Goal: Task Accomplishment & Management: Manage account settings

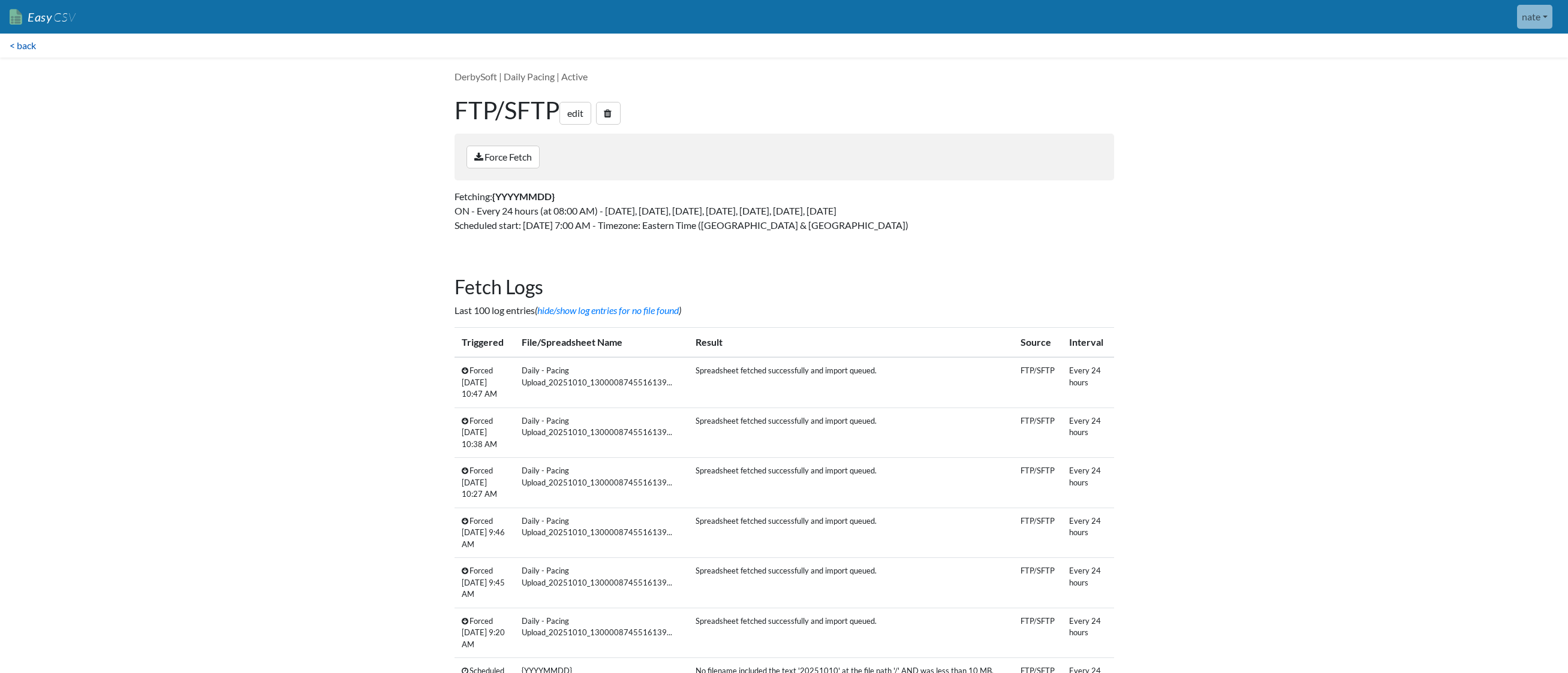
click at [27, 47] on link "< back" at bounding box center [22, 45] width 45 height 24
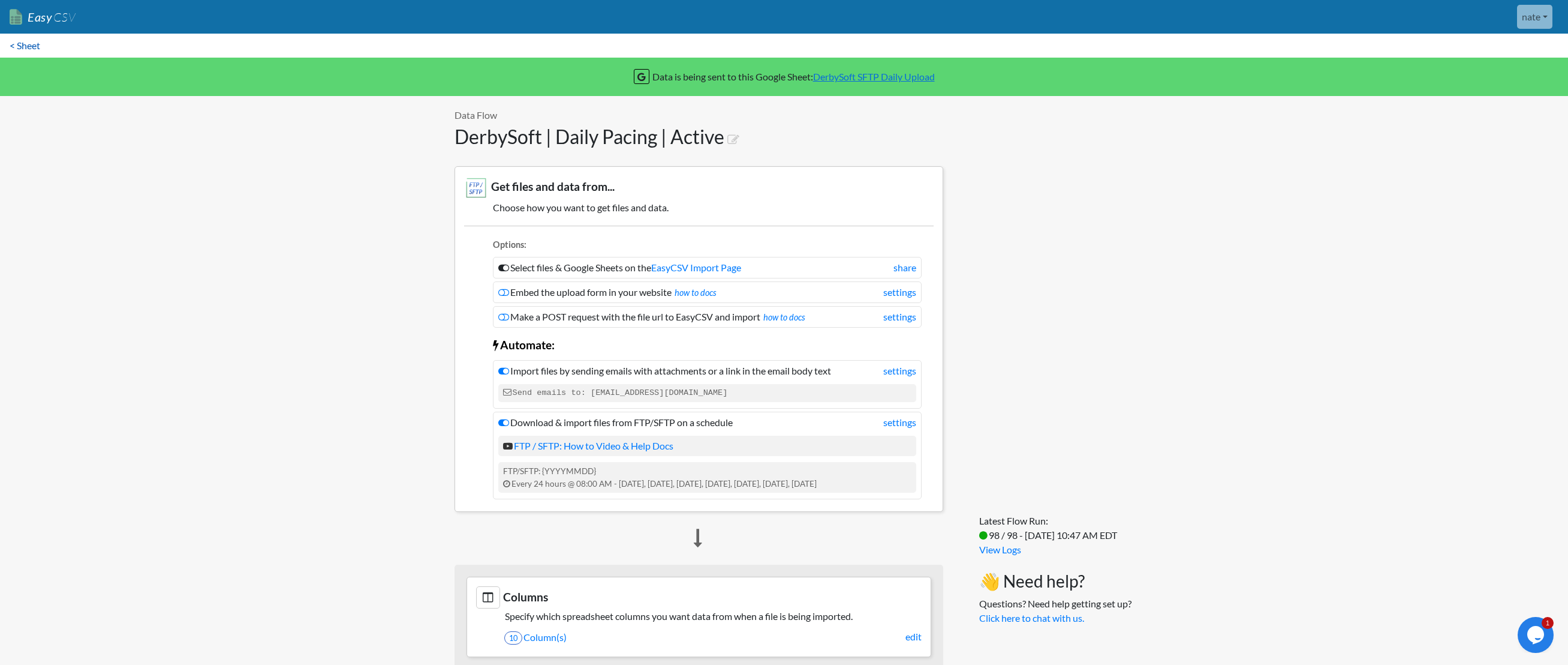
click at [45, 47] on link "< Sheet" at bounding box center [25, 45] width 50 height 24
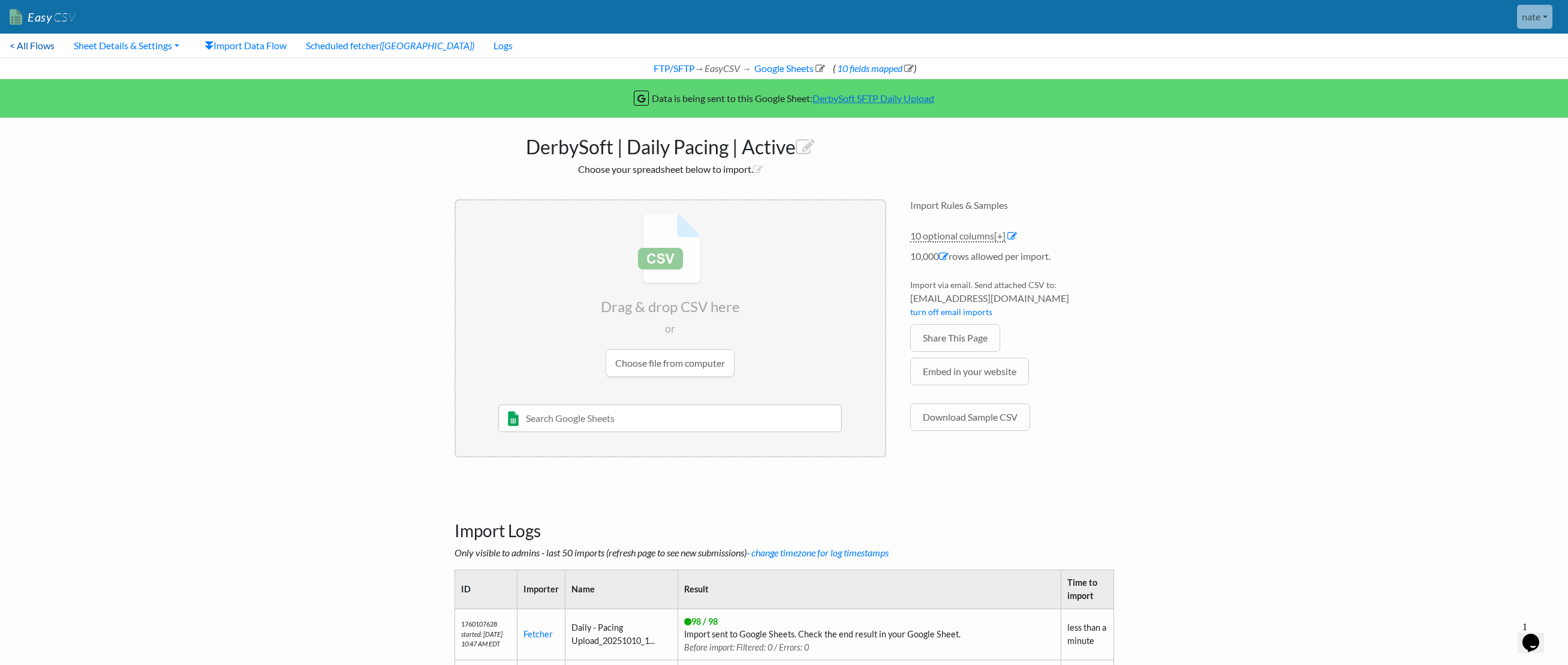
click at [40, 46] on link "< All Flows" at bounding box center [32, 45] width 64 height 24
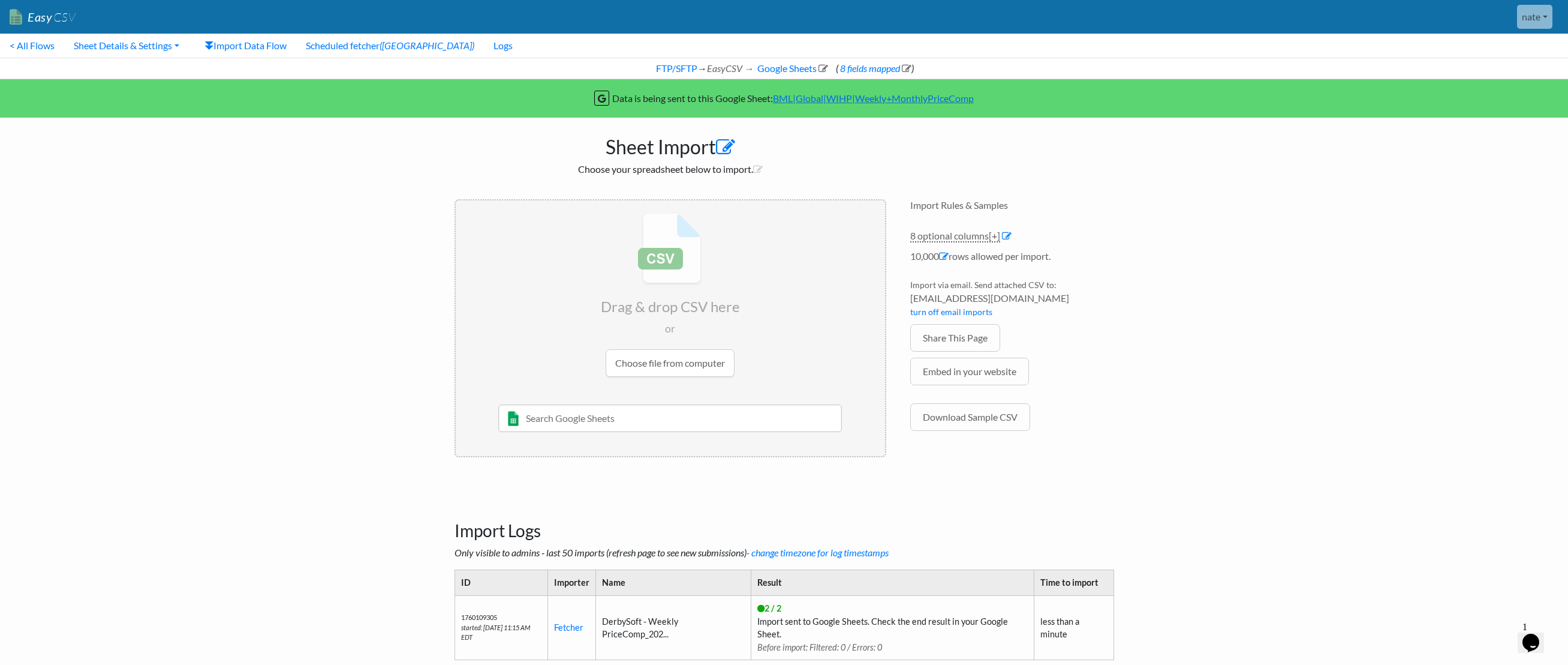
click at [730, 145] on icon at bounding box center [726, 148] width 20 height 20
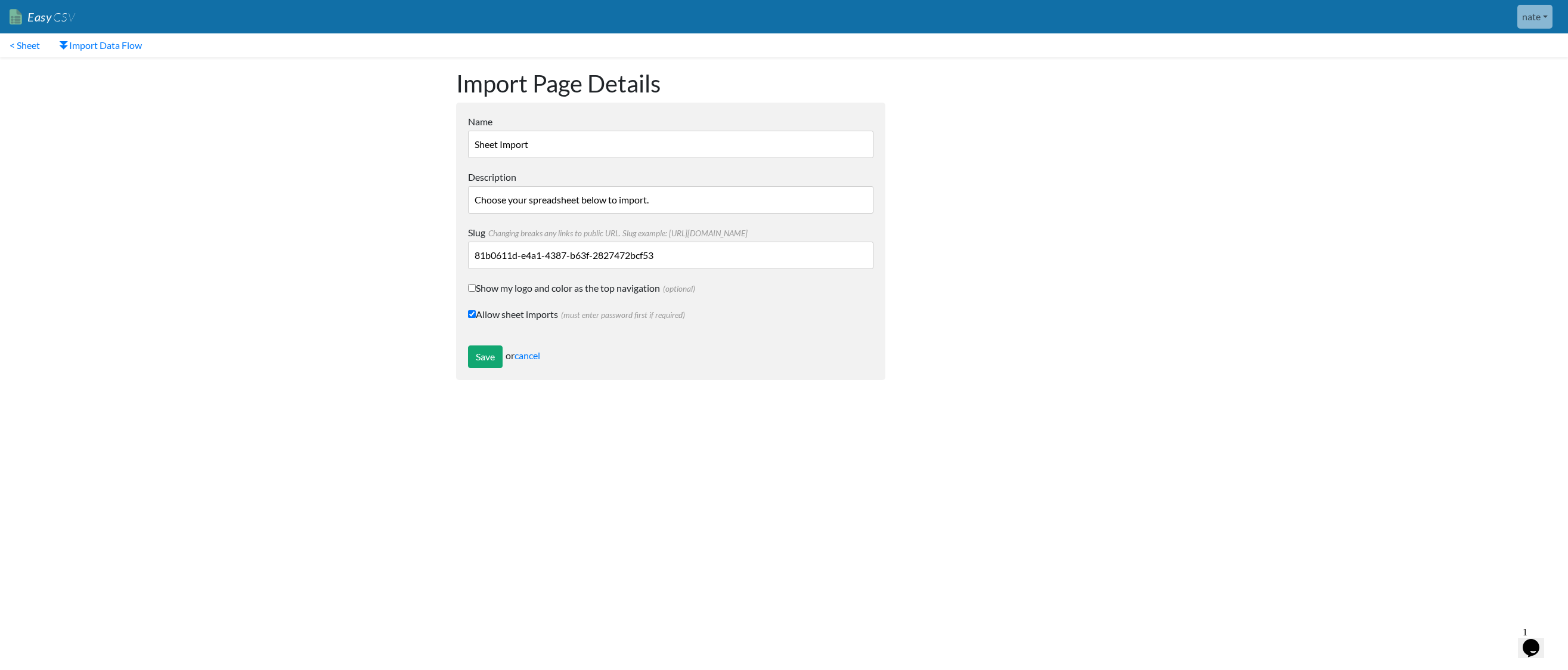
click at [648, 151] on input "Sheet Import" at bounding box center [670, 144] width 405 height 27
type input "C"
type input "Weekly"
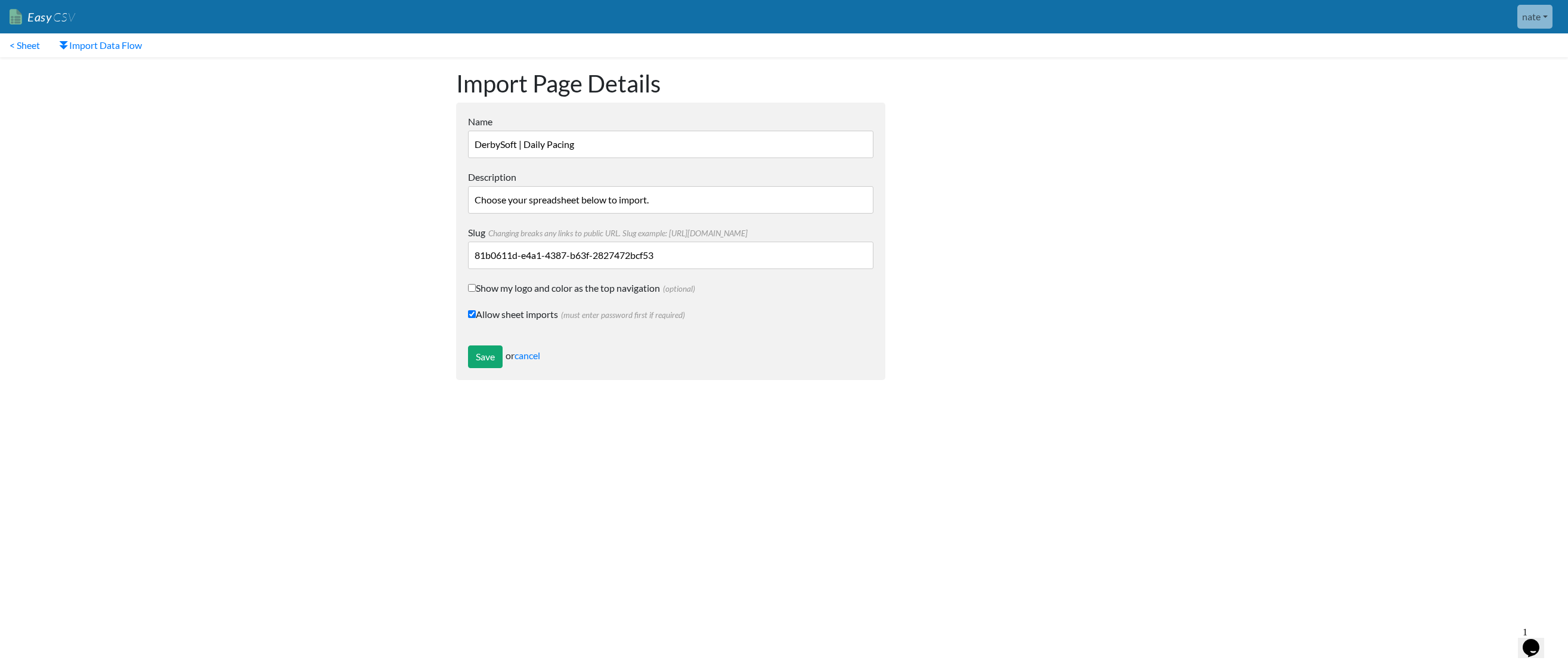
drag, startPoint x: 574, startPoint y: 145, endPoint x: 531, endPoint y: 141, distance: 43.2
click at [531, 141] on input "DerbySoft | Daily Pacing" at bounding box center [670, 144] width 405 height 27
click at [586, 146] on input "DerbySoft | Daily Pacing" at bounding box center [670, 144] width 405 height 27
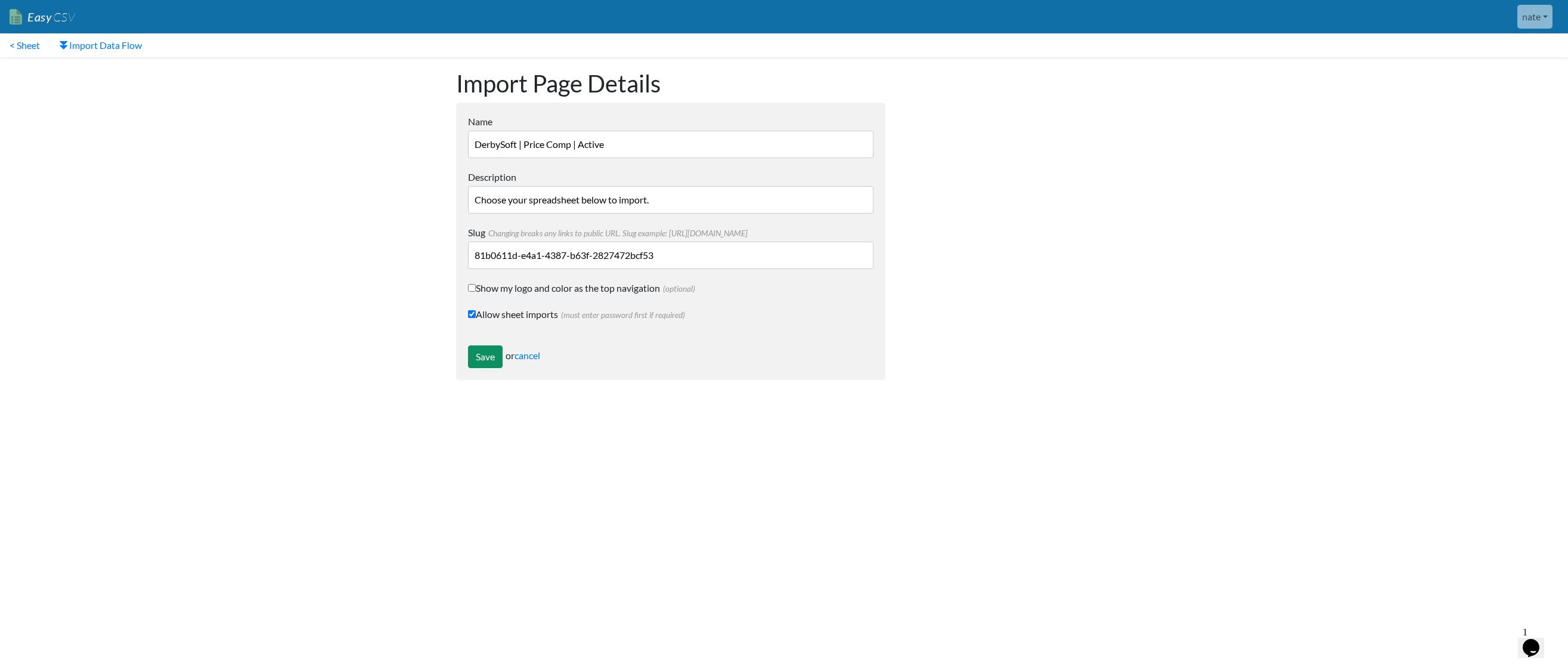
type input "DerbySoft | Price Comp | Active"
click at [473, 361] on input "Save" at bounding box center [485, 357] width 34 height 23
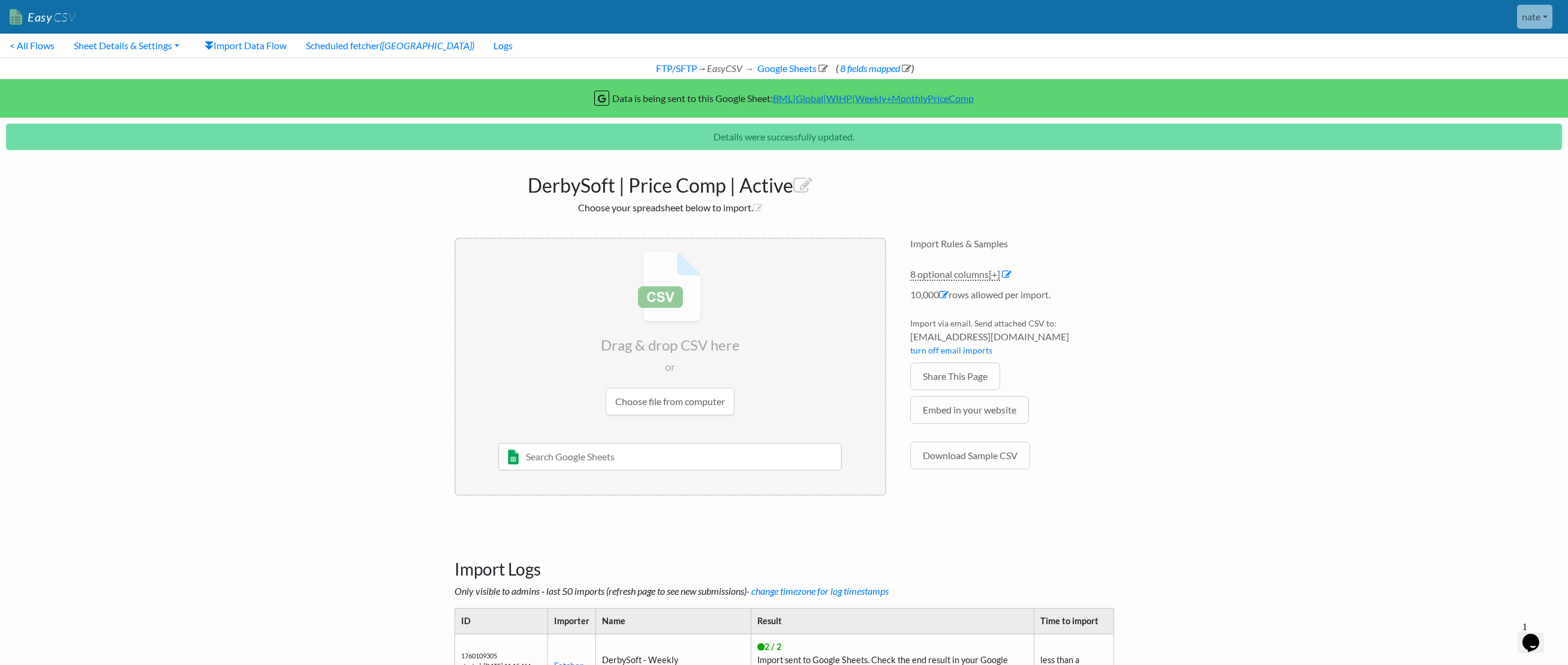
scroll to position [100, 0]
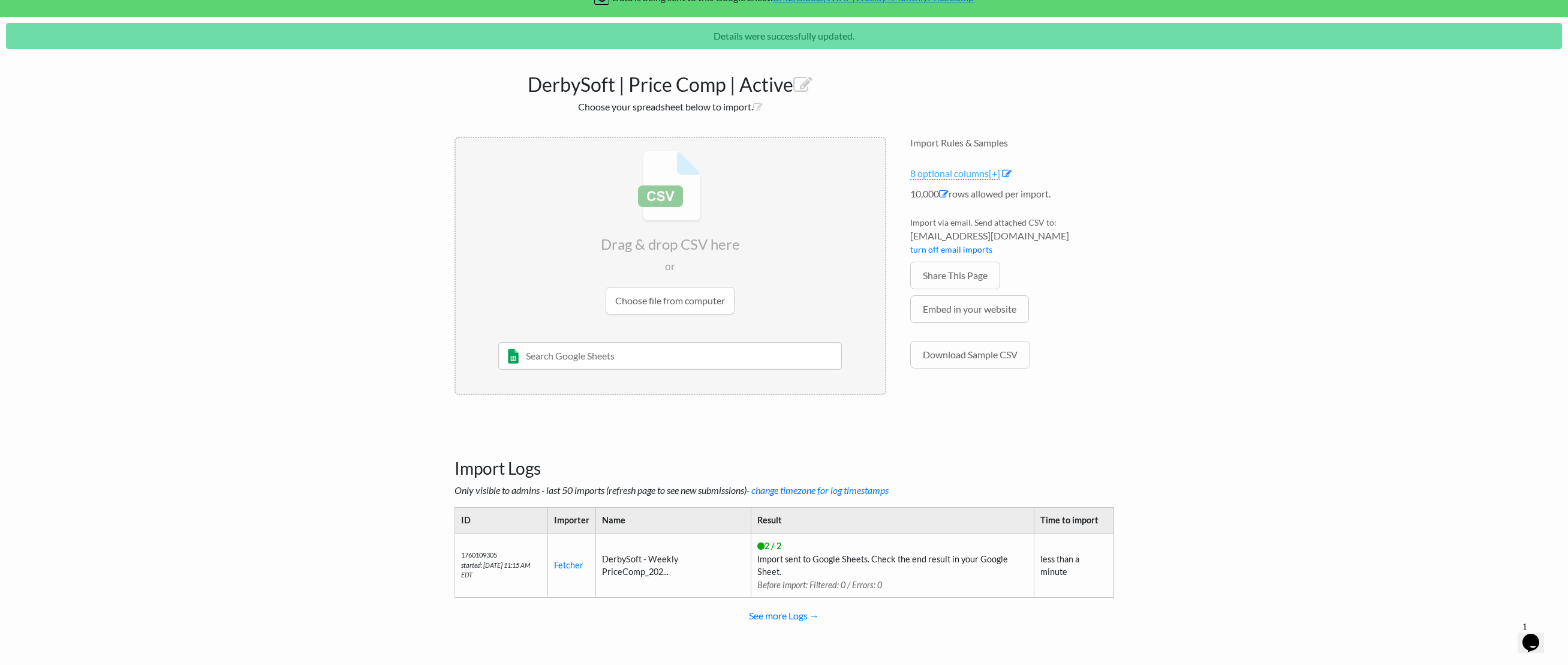
click at [961, 178] on link "8 optional columns [+]" at bounding box center [955, 173] width 90 height 12
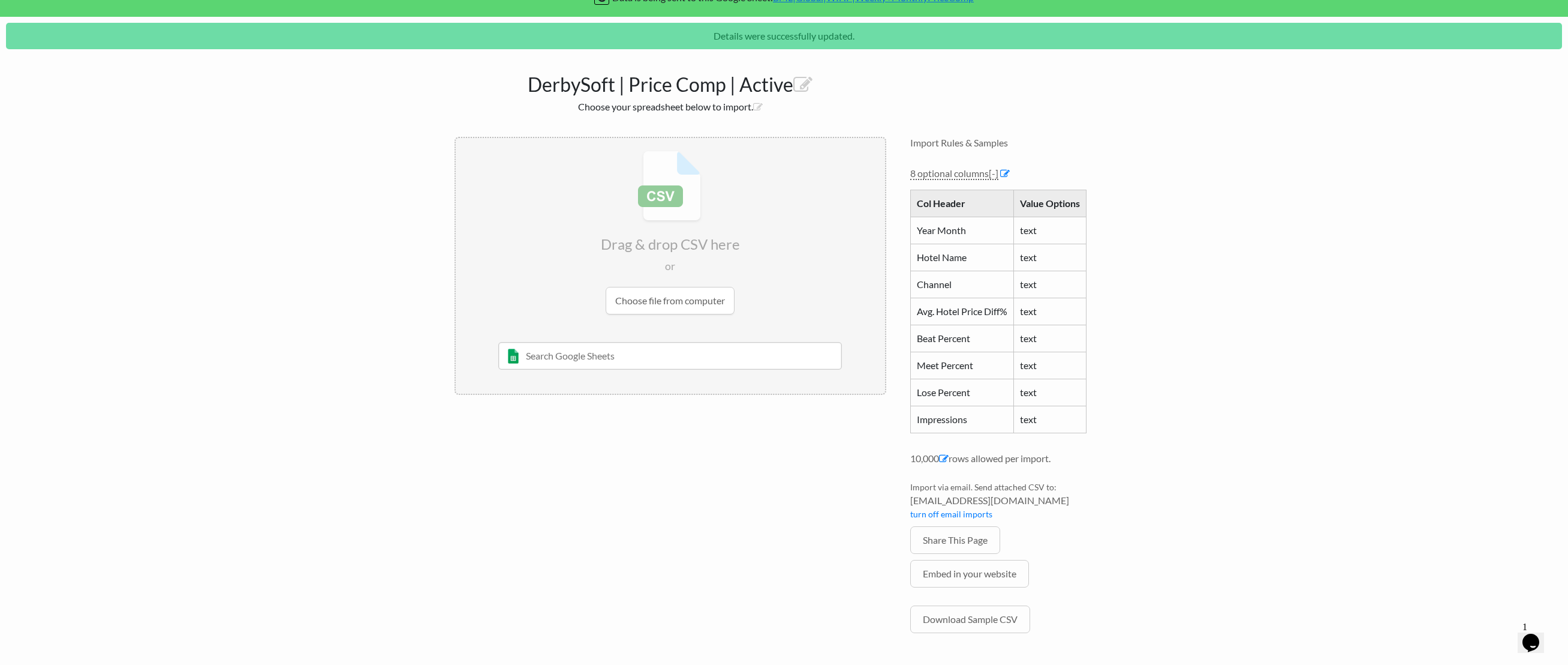
click at [1013, 175] on li "8 optional columns [-] Col Header Value Options Year Month text Hotel Name text…" at bounding box center [1012, 308] width 203 height 285
click at [1006, 172] on icon at bounding box center [1005, 173] width 10 height 10
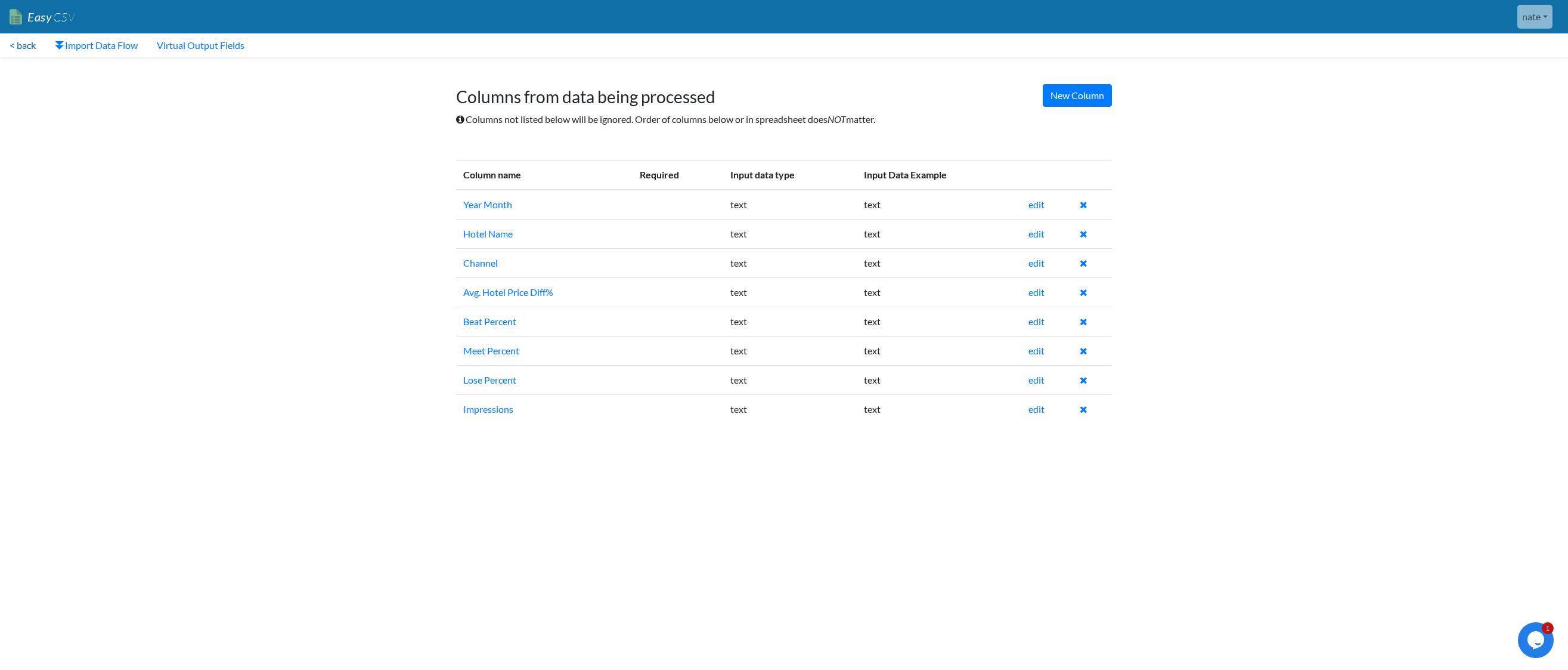
click at [27, 44] on link "< back" at bounding box center [22, 45] width 45 height 24
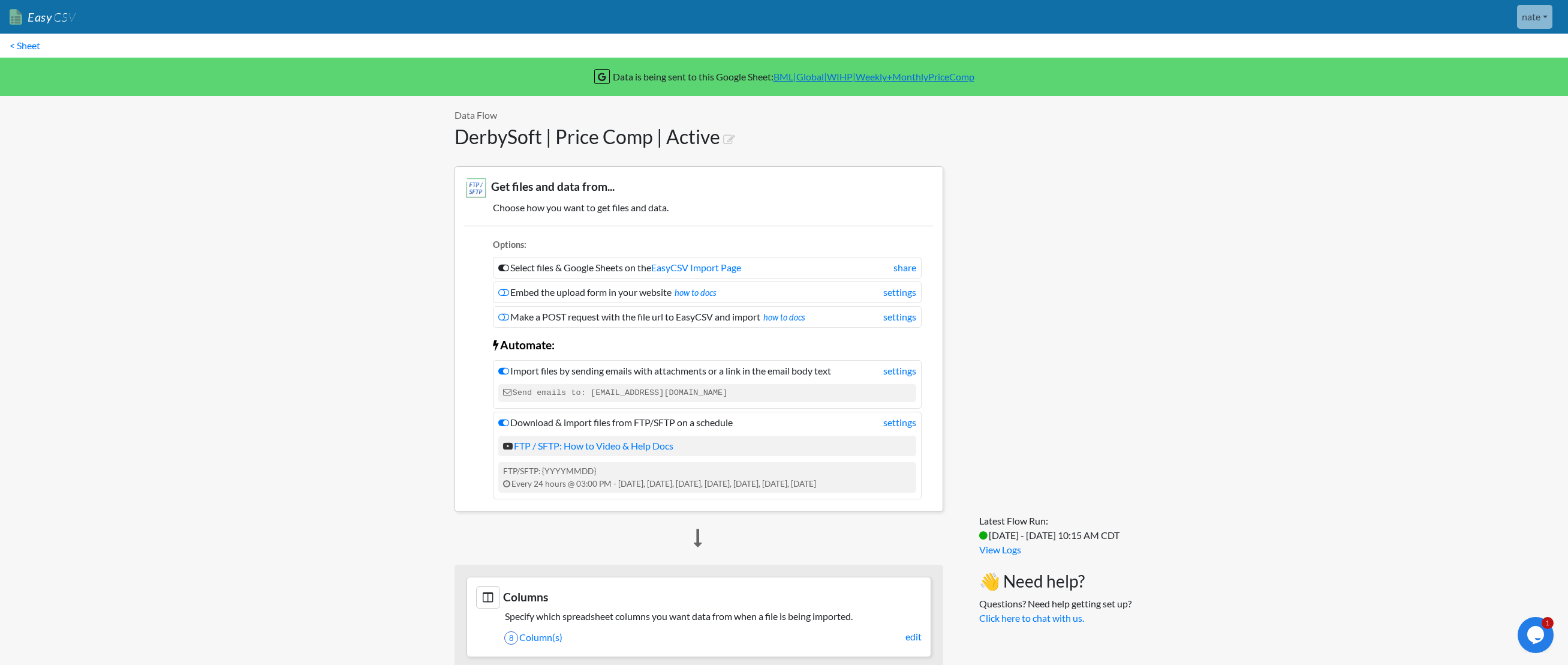
scroll to position [370, 0]
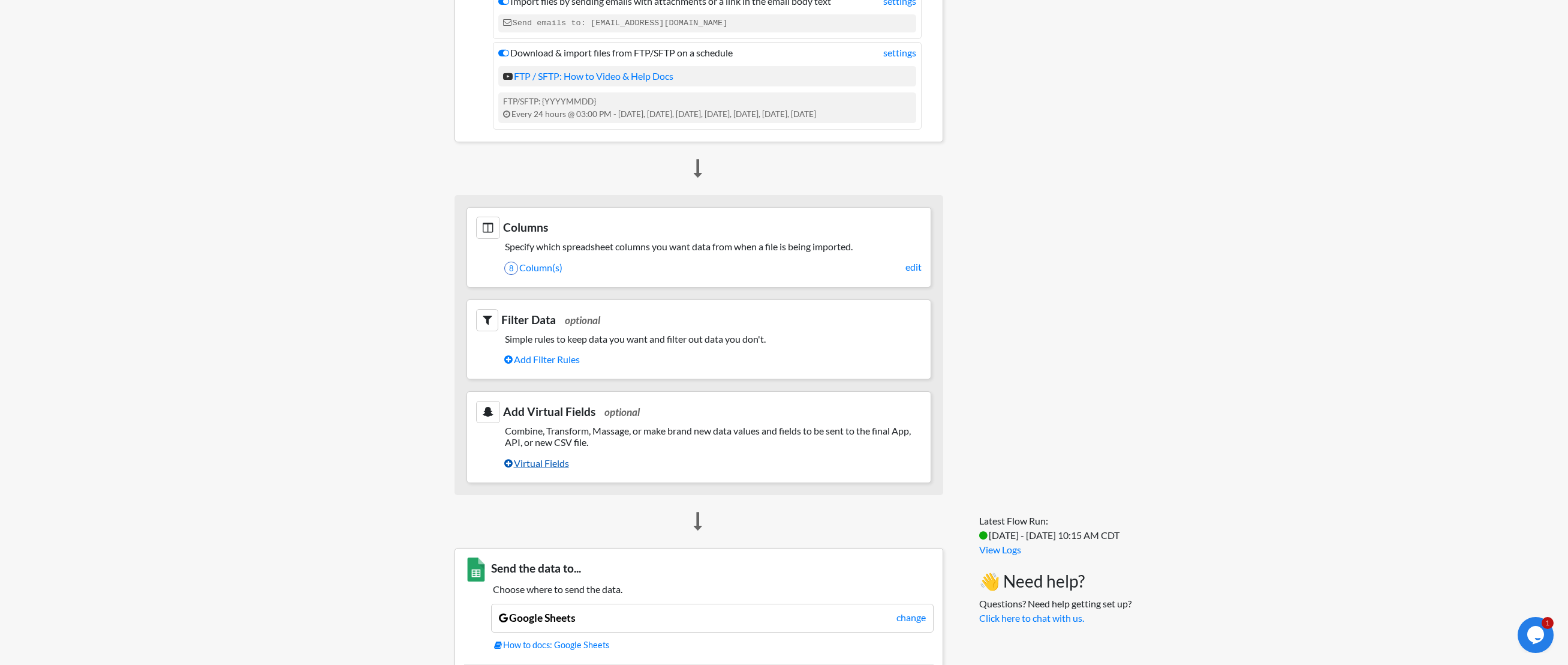
click at [523, 461] on link "Virtual Fields" at bounding box center [713, 463] width 418 height 20
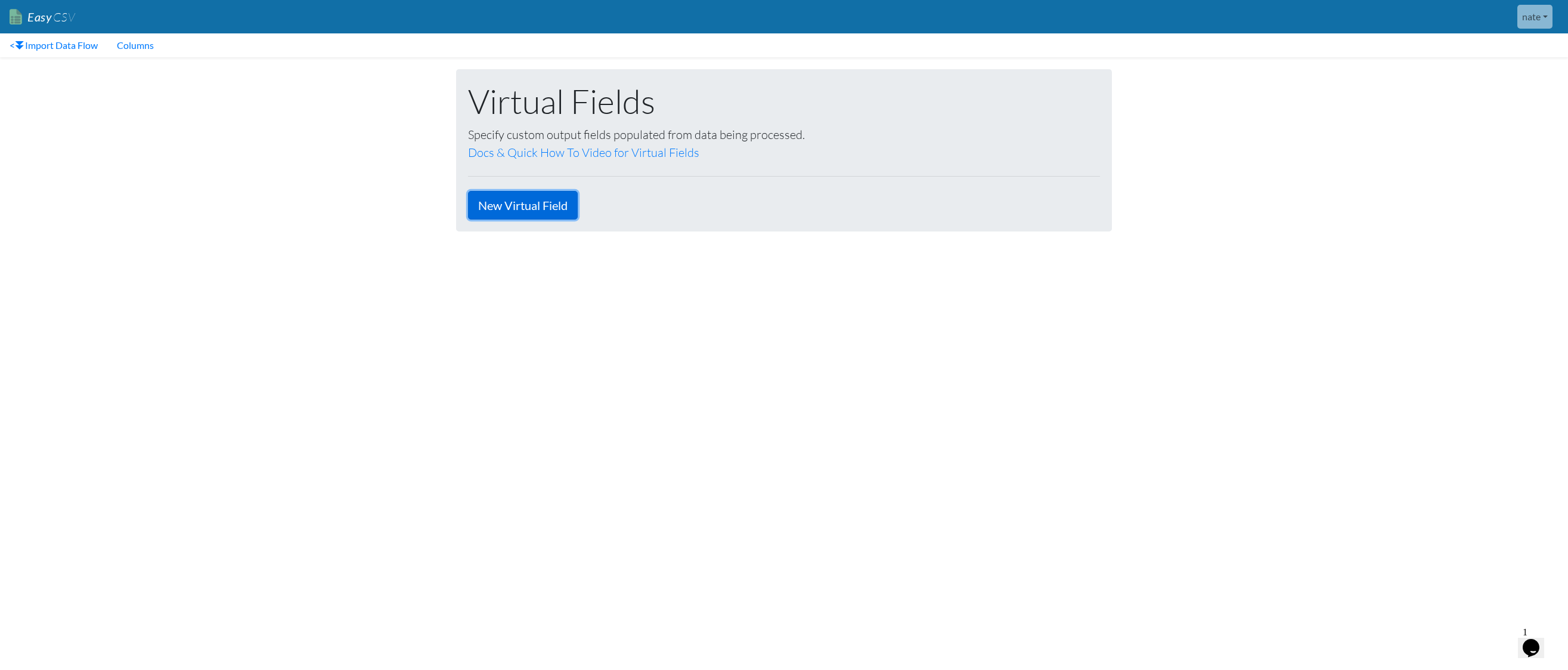
click at [503, 200] on link "New Virtual Field" at bounding box center [523, 205] width 110 height 28
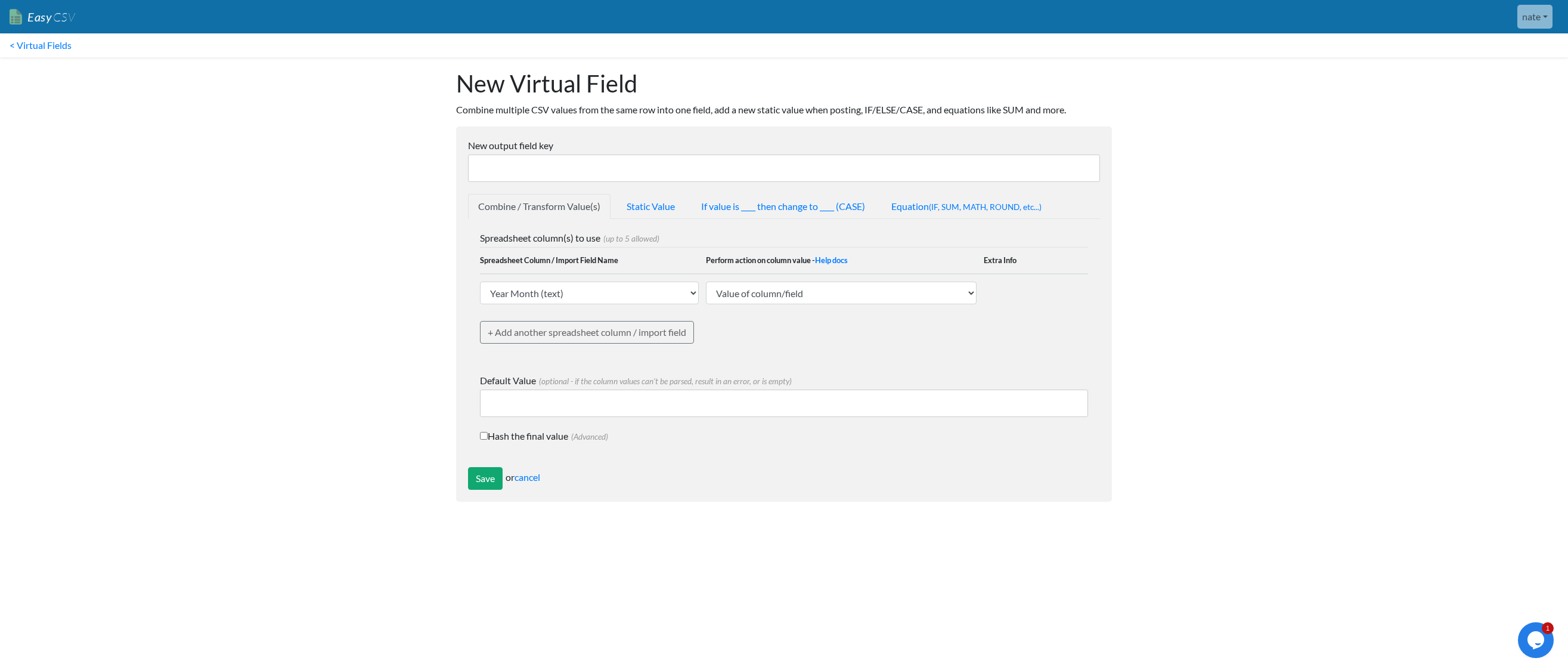
click at [531, 173] on input "New output field key" at bounding box center [784, 168] width 632 height 27
paste input "Year"
type input "Year Month"
click at [759, 293] on select "Value of column/field Upcase Downcase Sentence case (first letter is capitalize…" at bounding box center [841, 293] width 270 height 23
click at [649, 288] on select "Year Month (text) Hotel Name (text) Channel (text) Avg. Hotel Price Diff% (text…" at bounding box center [589, 293] width 219 height 23
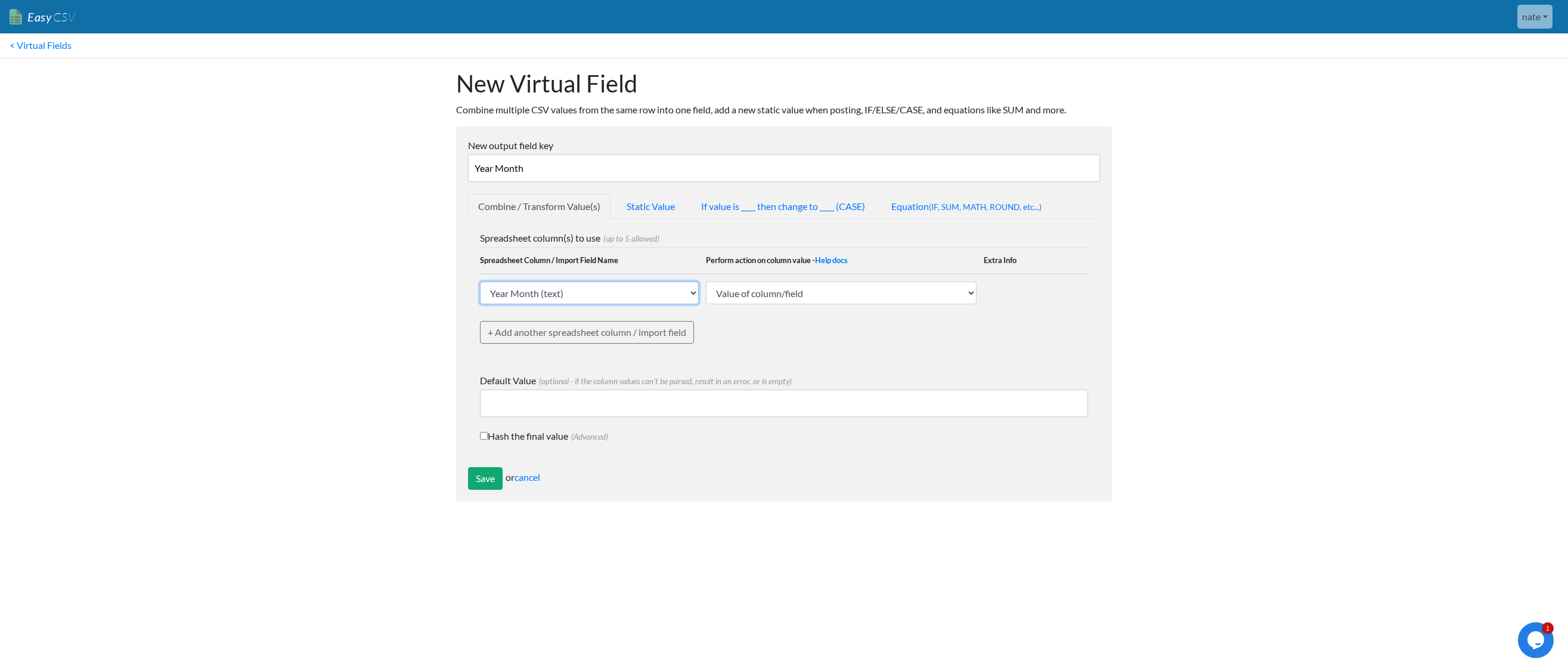
click at [480, 282] on select "Year Month (text) Hotel Name (text) Channel (text) Avg. Hotel Price Diff% (text…" at bounding box center [589, 293] width 219 height 23
click at [844, 291] on select "Value of column/field Upcase Downcase Sentence case (first letter is capitalize…" at bounding box center [841, 293] width 270 height 23
select select "extract_date_yyyy"
click at [706, 282] on select "Value of column/field Upcase Downcase Sentence case (first letter is capitalize…" at bounding box center [841, 293] width 270 height 23
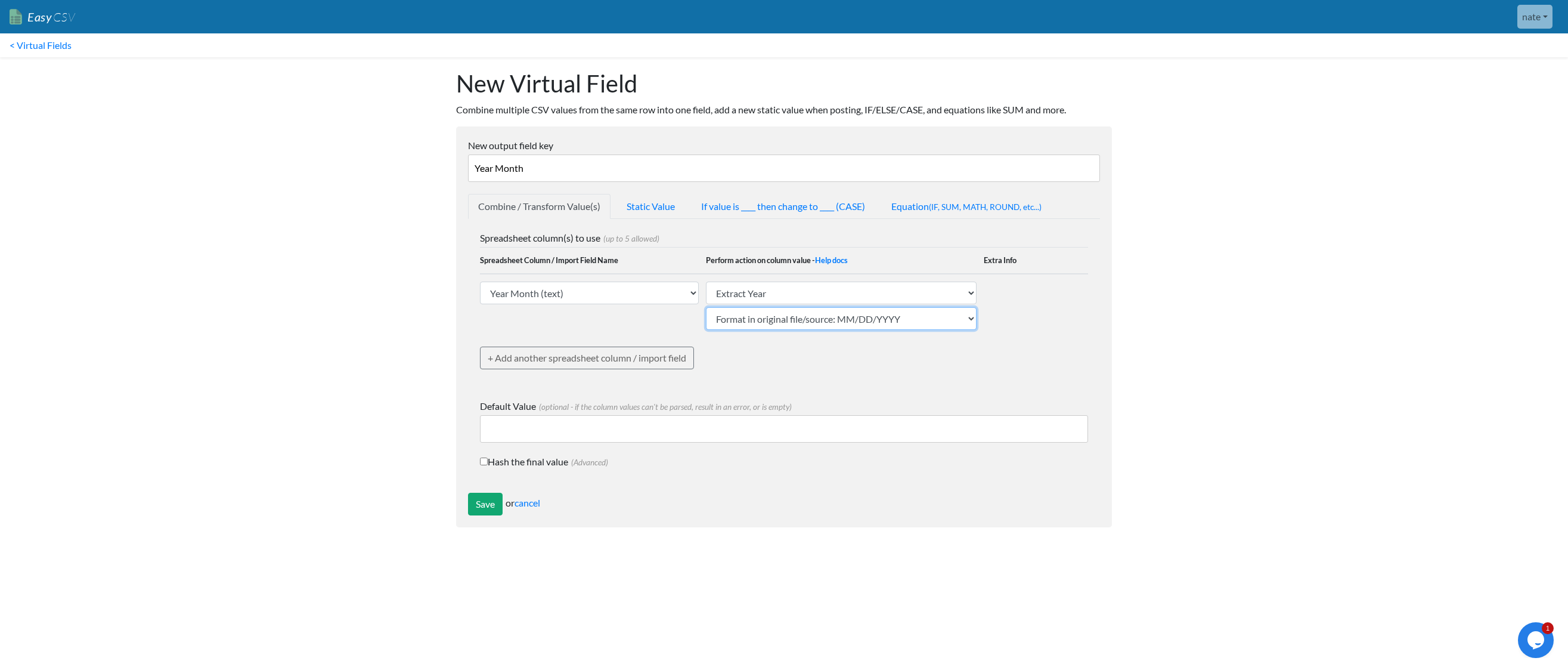
click at [920, 320] on select "Format in original file/source: MM/DD/YYYY Format in original file/source: DD/M…" at bounding box center [841, 319] width 270 height 23
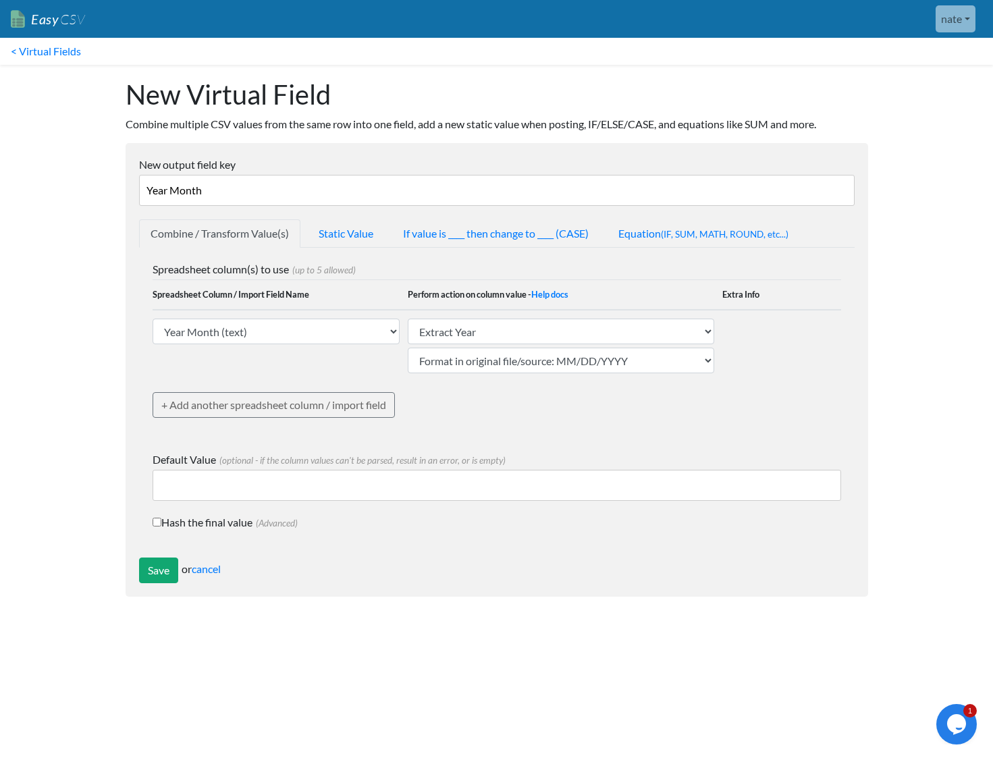
click at [218, 577] on div "Save or cancel" at bounding box center [496, 571] width 715 height 26
click at [216, 567] on link "cancel" at bounding box center [206, 568] width 29 height 13
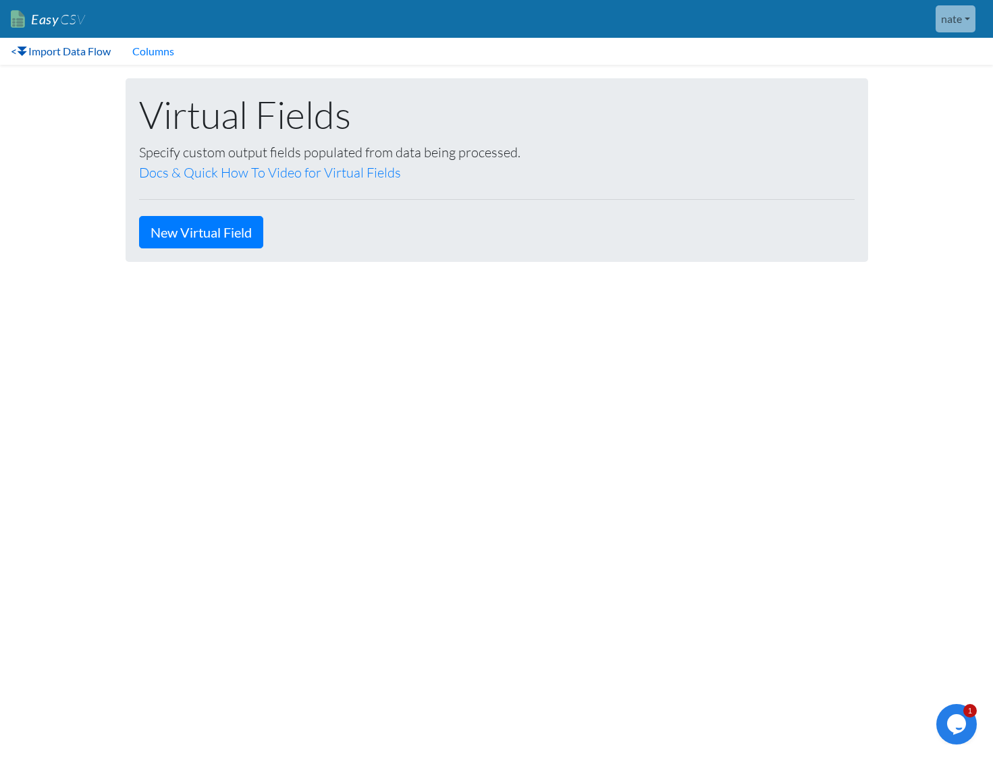
click at [71, 63] on link "< Import Data Flow" at bounding box center [60, 51] width 121 height 27
click at [74, 59] on link "< Import Data Flow" at bounding box center [60, 51] width 121 height 27
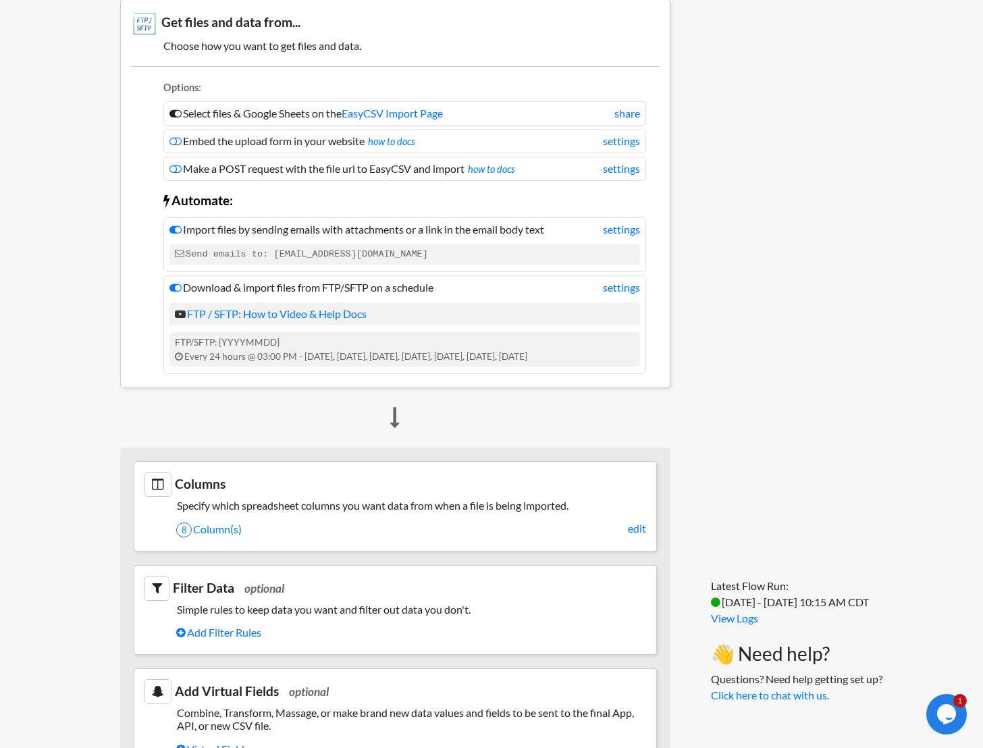
scroll to position [244, 0]
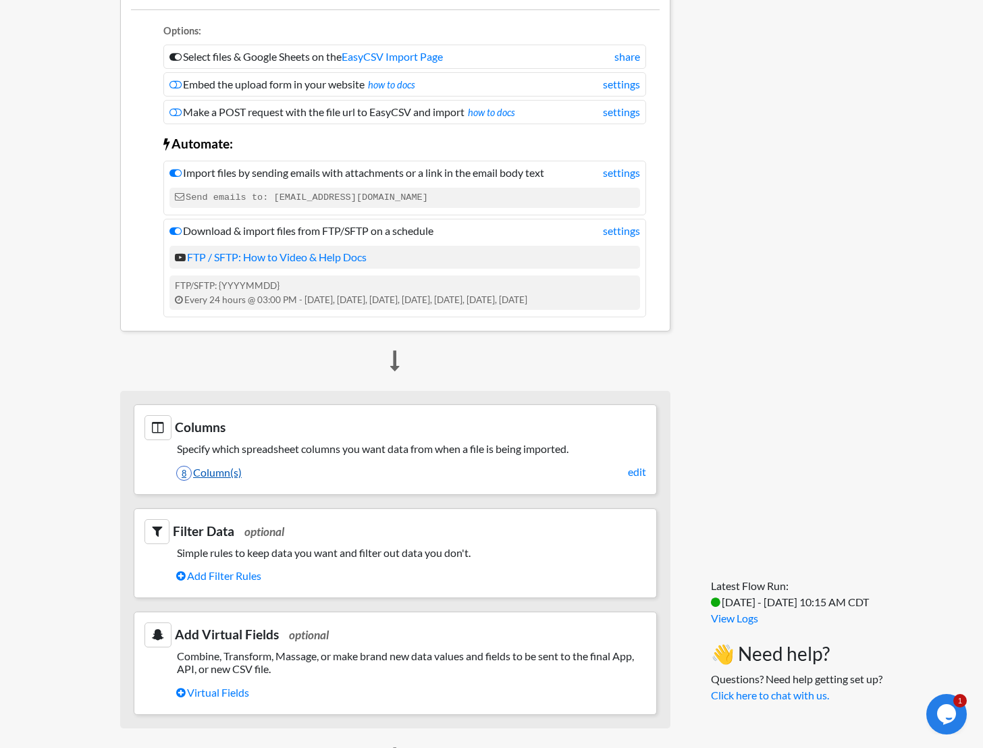
click at [622, 479] on link "8 Column(s)" at bounding box center [411, 472] width 470 height 23
click at [629, 476] on link "edit" at bounding box center [637, 472] width 18 height 16
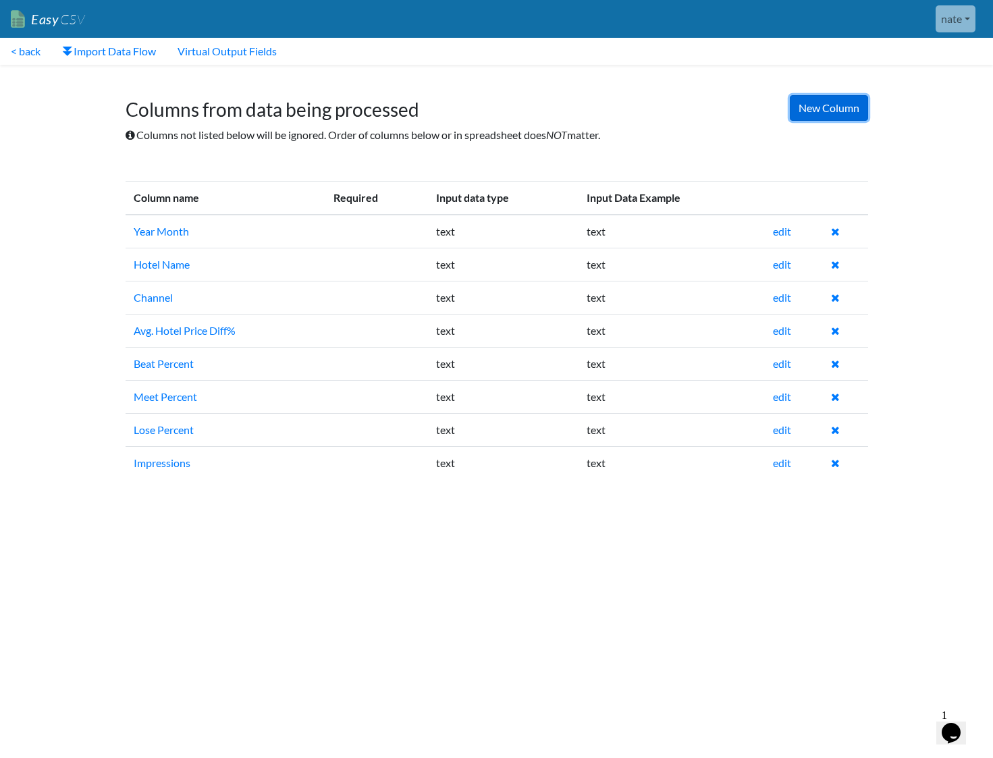
click at [808, 111] on link "New Column" at bounding box center [829, 108] width 78 height 26
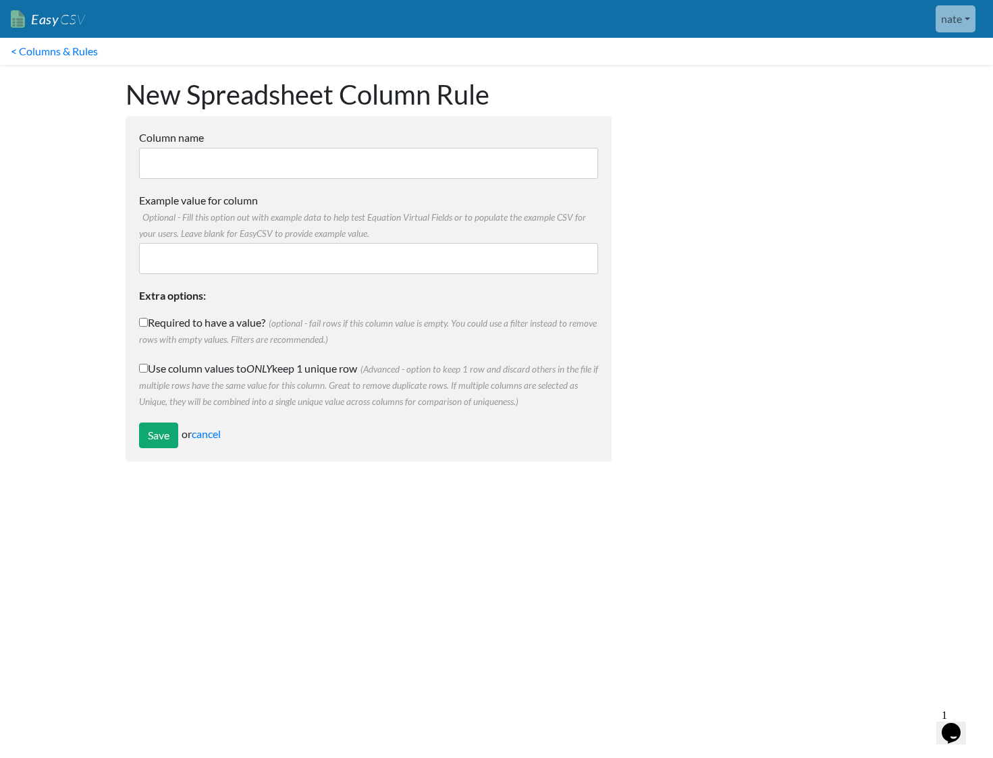
click at [309, 179] on form "Column name Multiple Choice Options Value in the sheet will have to exact match…" at bounding box center [369, 289] width 486 height 346
click at [309, 172] on input "Column name" at bounding box center [368, 163] width 459 height 31
click at [199, 428] on link "cancel" at bounding box center [206, 433] width 29 height 13
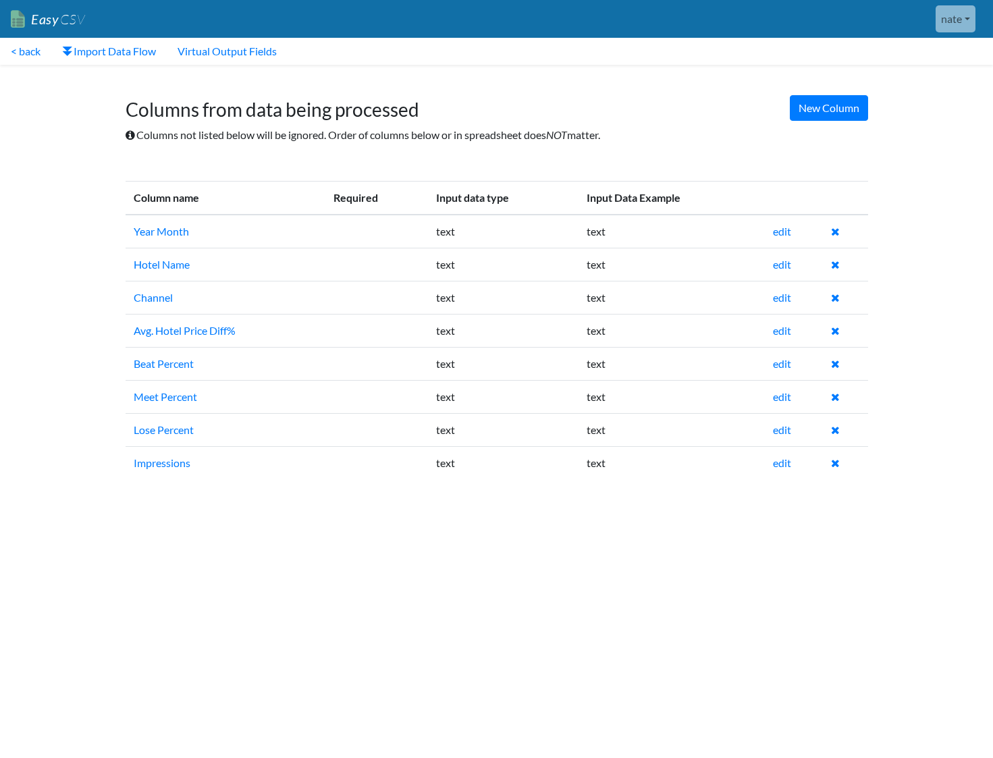
click at [209, 427] on td "Lose Percent" at bounding box center [226, 429] width 200 height 33
click at [792, 233] on td "edit" at bounding box center [794, 232] width 58 height 34
click at [789, 234] on link "edit" at bounding box center [782, 231] width 18 height 13
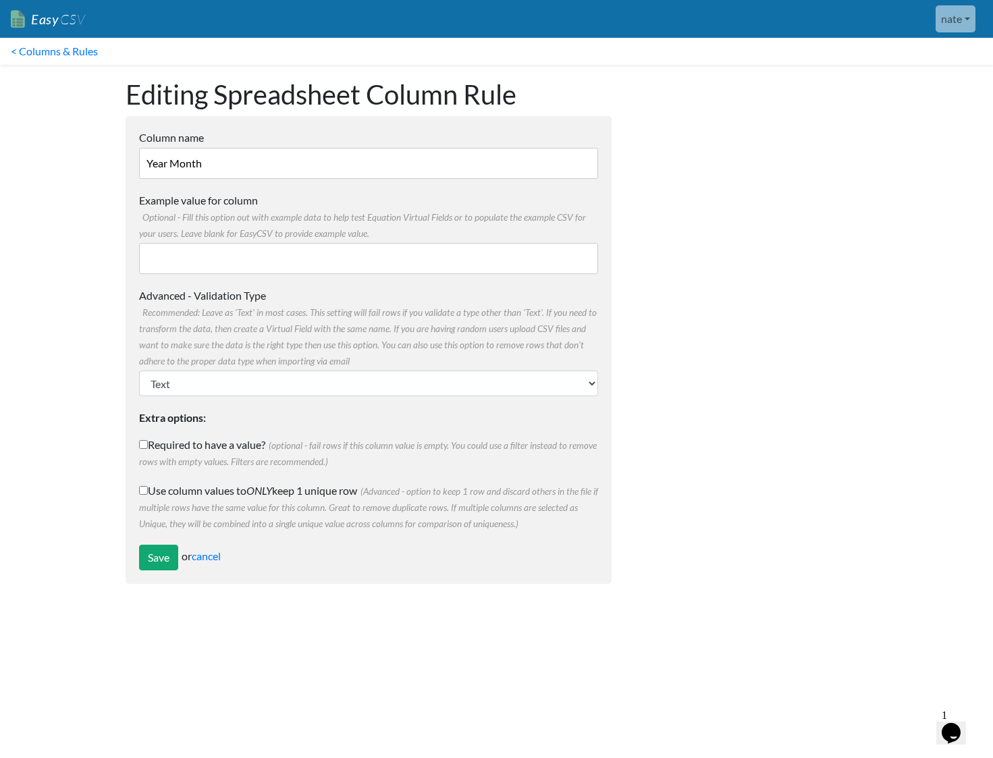
click at [157, 161] on input "Year Month" at bounding box center [368, 163] width 459 height 31
click at [181, 159] on input "Year Month" at bounding box center [368, 163] width 459 height 31
type input "Year"
click at [219, 261] on input "Example value for column Optional - Fill this option out with example data to h…" at bounding box center [368, 258] width 459 height 31
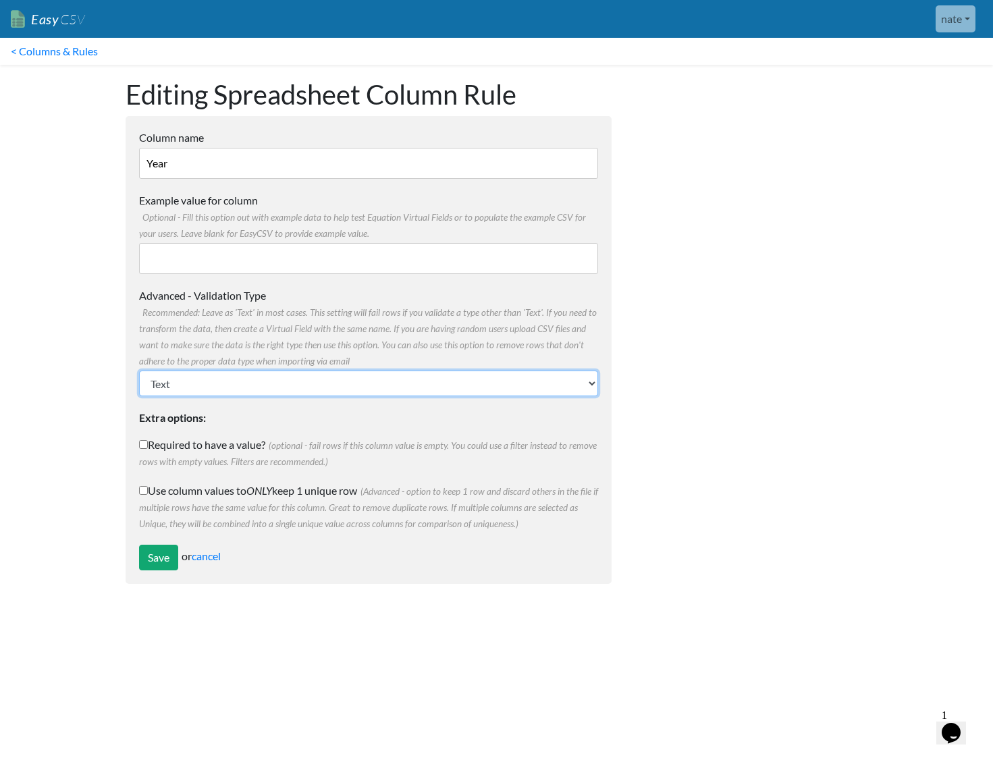
click at [215, 374] on select "Text Number (no decimals) Number (allow decimals) Date (mm/dd/yyyy) Date (dd/mm…" at bounding box center [368, 384] width 459 height 26
click at [139, 371] on select "Text Number (no decimals) Number (allow decimals) Date (mm/dd/yyyy) Date (dd/mm…" at bounding box center [368, 384] width 459 height 26
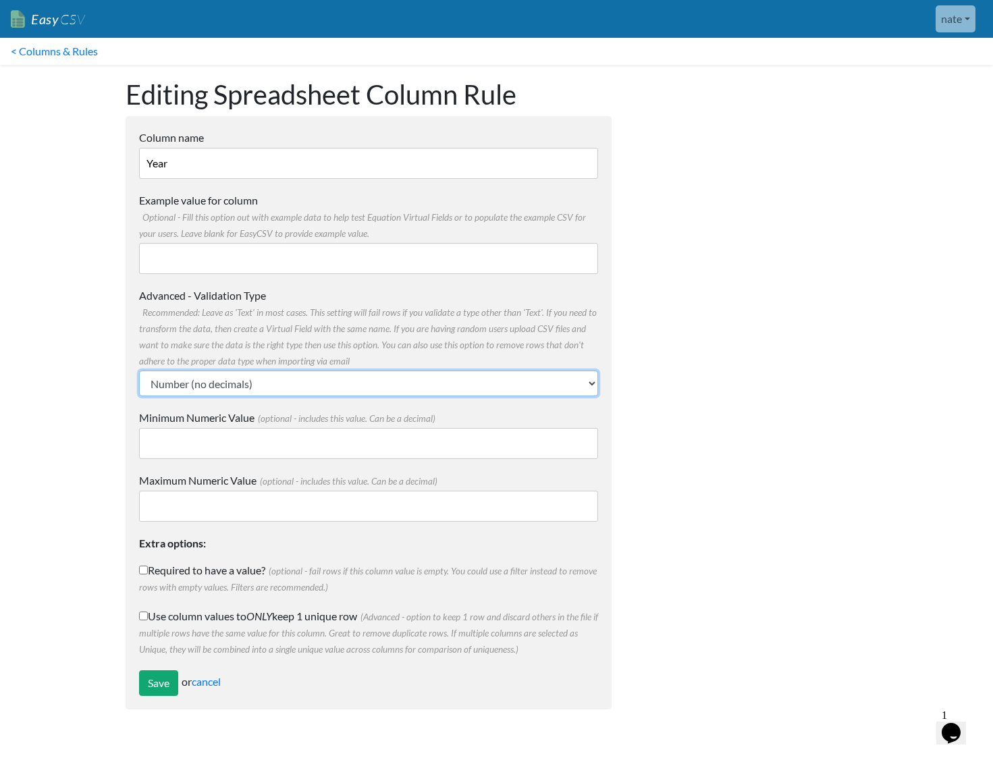
click at [209, 381] on select "Text Number (no decimals) Number (allow decimals) Date (mm/dd/yyyy) Date (dd/mm…" at bounding box center [368, 384] width 459 height 26
select select "text"
click at [139, 371] on select "Text Number (no decimals) Number (allow decimals) Date (mm/dd/yyyy) Date (dd/mm…" at bounding box center [368, 384] width 459 height 26
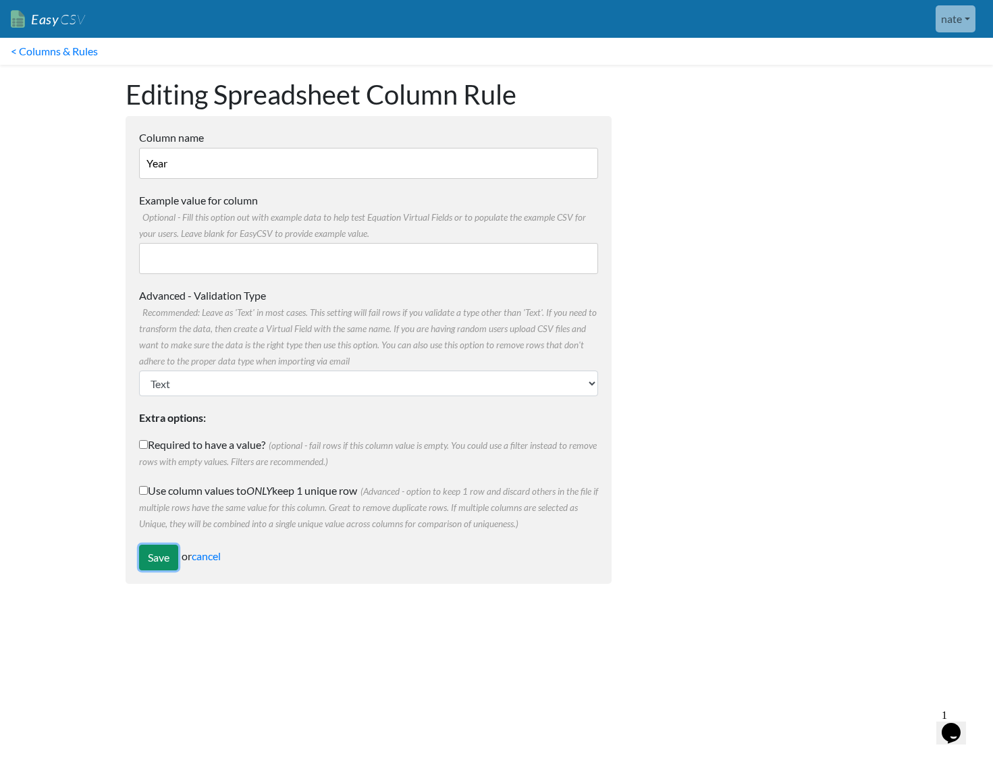
click at [145, 548] on input "Save" at bounding box center [158, 558] width 39 height 26
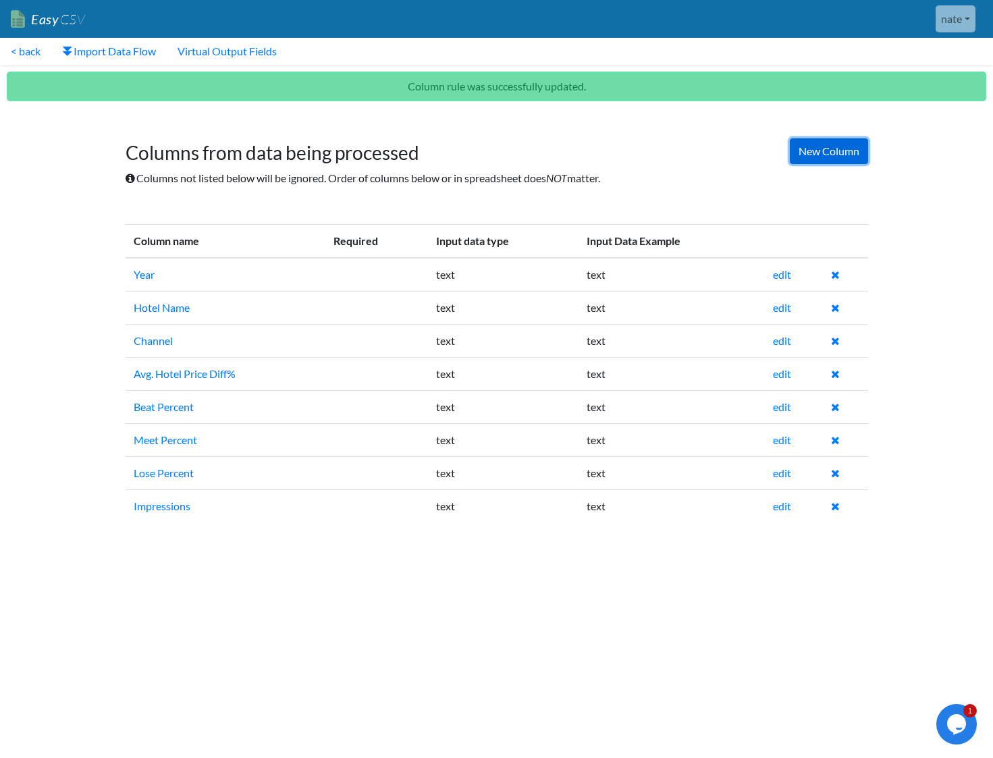
click at [833, 156] on link "New Column" at bounding box center [829, 151] width 78 height 26
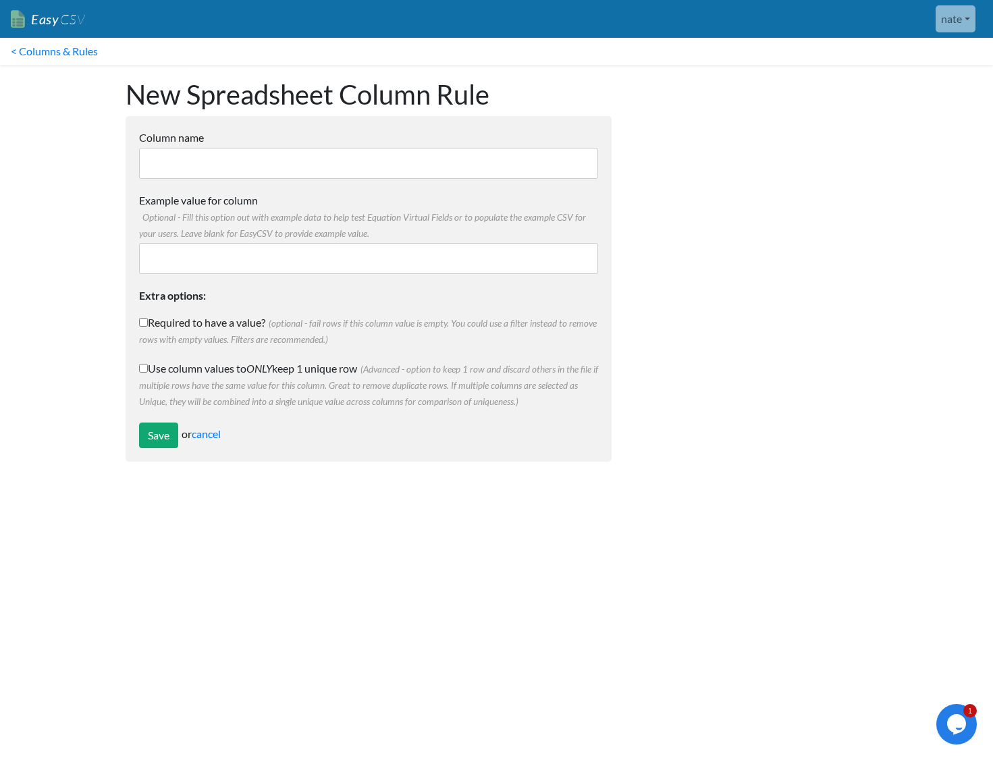
click at [336, 155] on input "Column name" at bounding box center [368, 163] width 459 height 31
type input "N"
type input "Month"
click at [155, 433] on input "Save" at bounding box center [158, 436] width 39 height 26
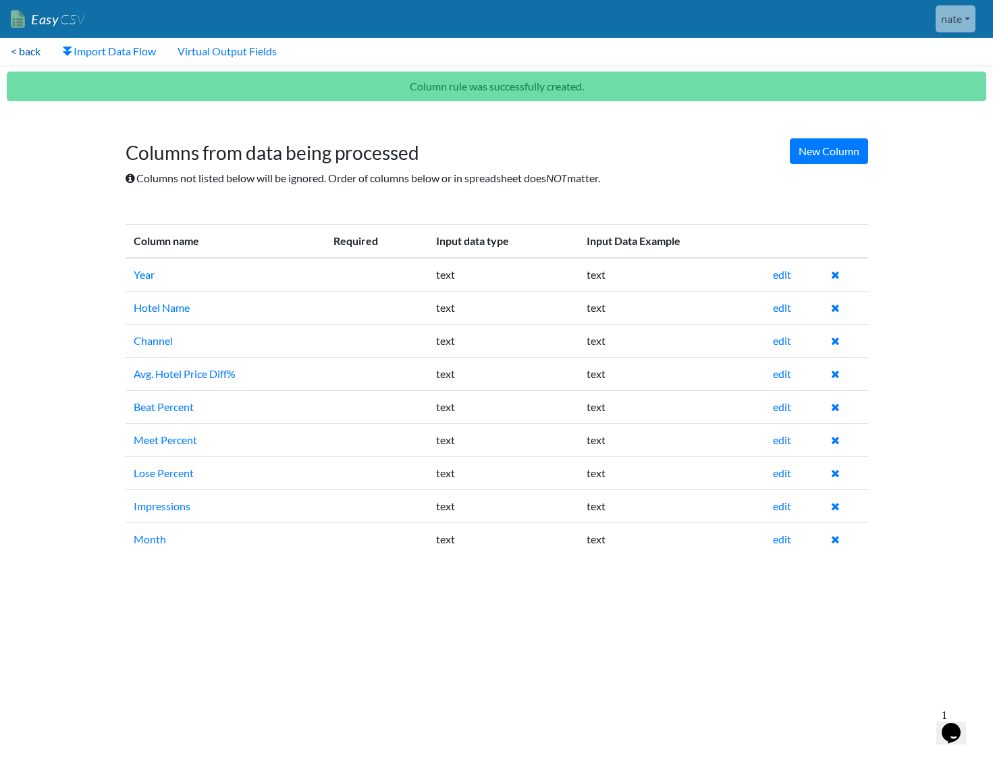
click at [25, 50] on link "< back" at bounding box center [25, 51] width 51 height 27
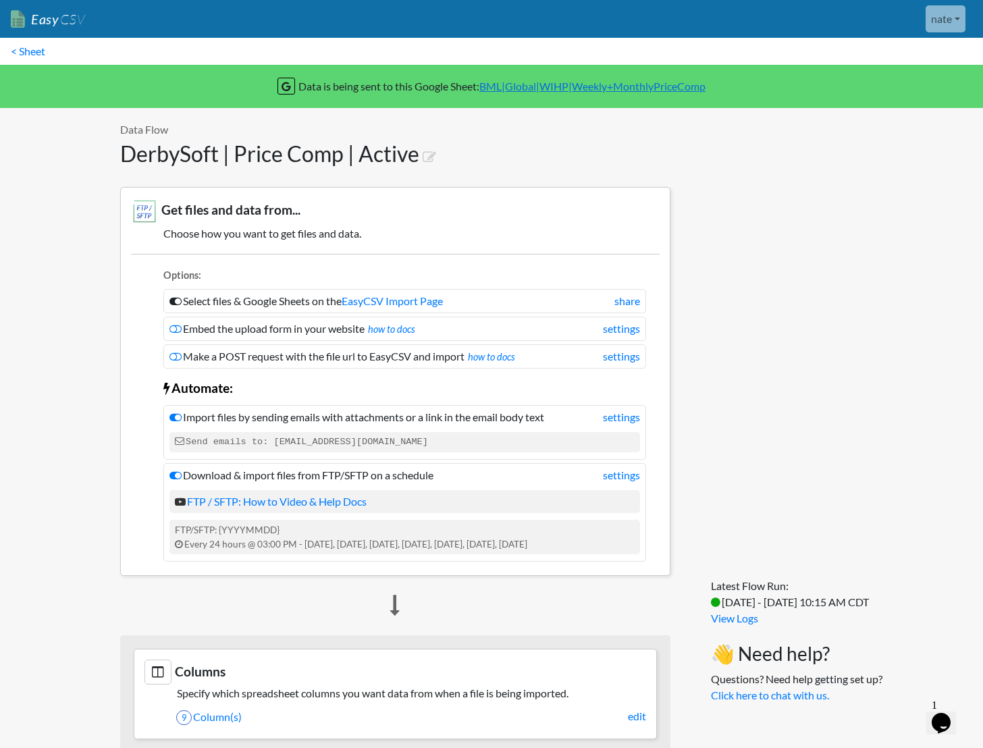
click at [624, 485] on li "Download & import files from FTP/SFTP on a schedule settings FTP / SFTP: How to…" at bounding box center [404, 512] width 483 height 99
click at [624, 479] on link "settings" at bounding box center [621, 475] width 37 height 16
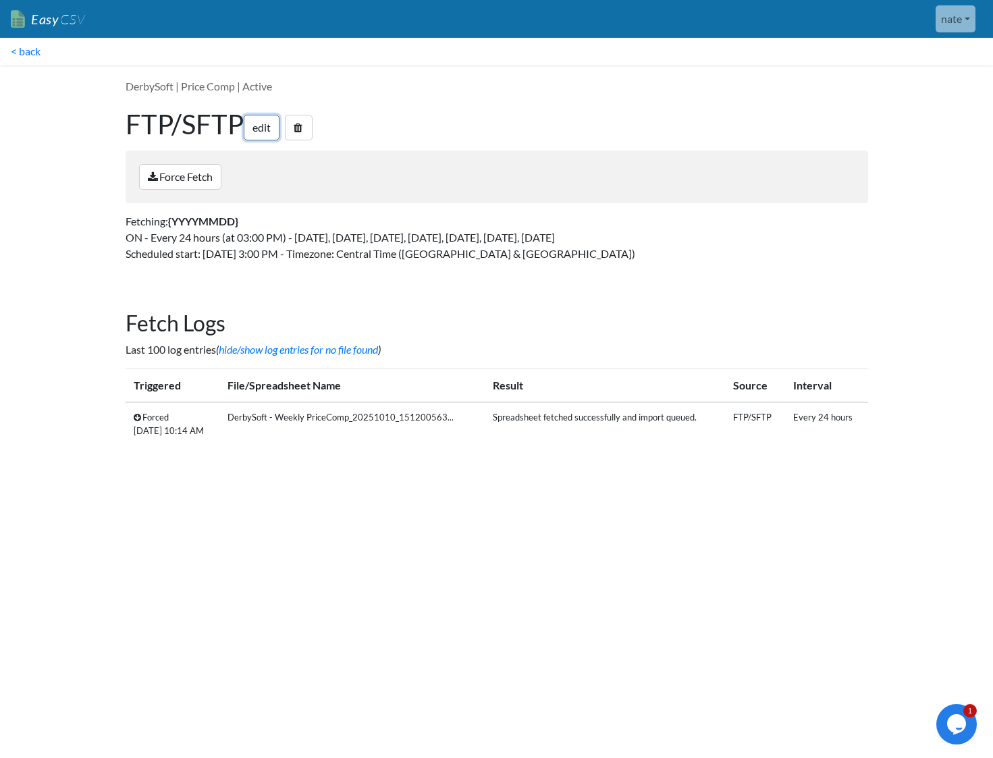
click at [271, 135] on link "edit" at bounding box center [262, 128] width 36 height 26
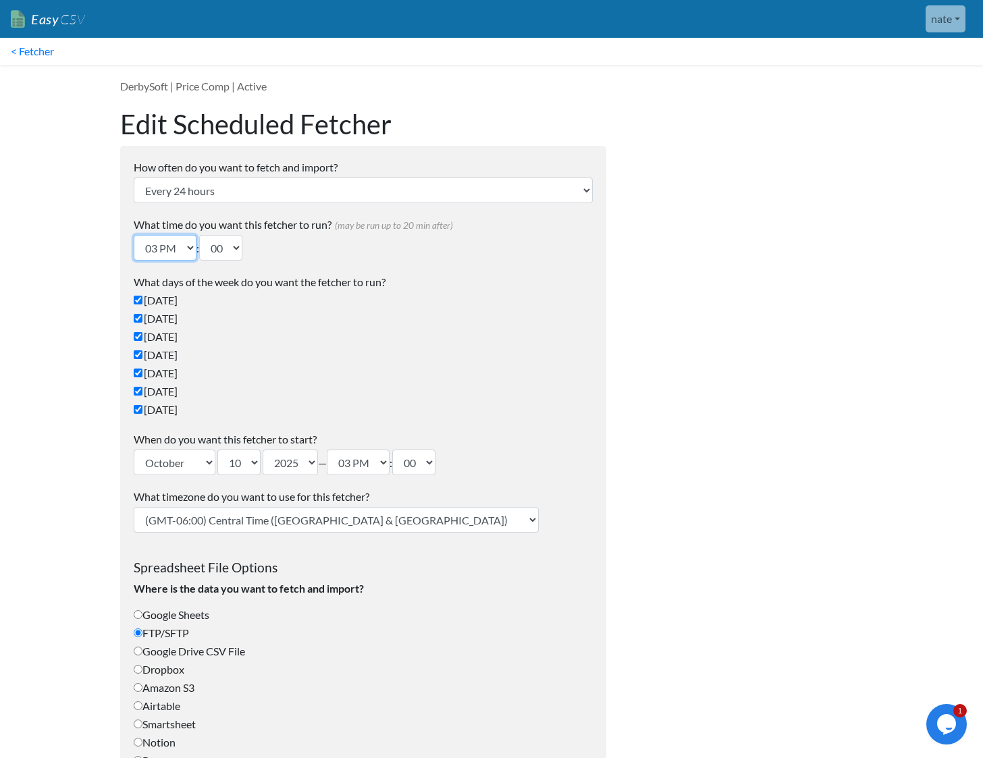
click at [165, 248] on select "12 AM 01 AM 02 AM 03 AM 04 AM 05 AM 06 AM 07 AM 08 AM 09 AM 10 AM 11 AM 12 PM 0…" at bounding box center [165, 248] width 63 height 26
select select "08"
click at [134, 235] on select "12 AM 01 AM 02 AM 03 AM 04 AM 05 AM 06 AM 07 AM 08 AM 09 AM 10 AM 11 AM 12 PM 0…" at bounding box center [165, 248] width 63 height 26
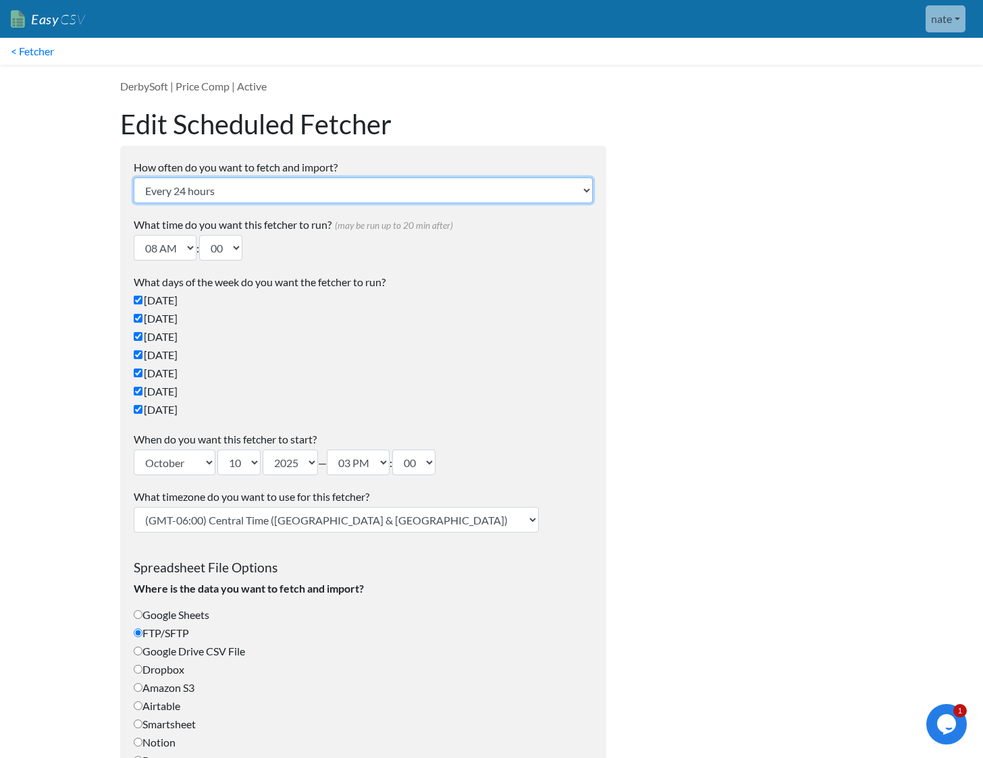
click at [286, 202] on select "Every 24 hours Every 4 hours Every hour Every 10-20 minutes Every 1 week Every …" at bounding box center [363, 191] width 459 height 26
select select "1_weeks"
click at [134, 178] on select "Every 24 hours Every 4 hours Every hour Every 10-20 minutes Every 1 week Every …" at bounding box center [363, 191] width 459 height 26
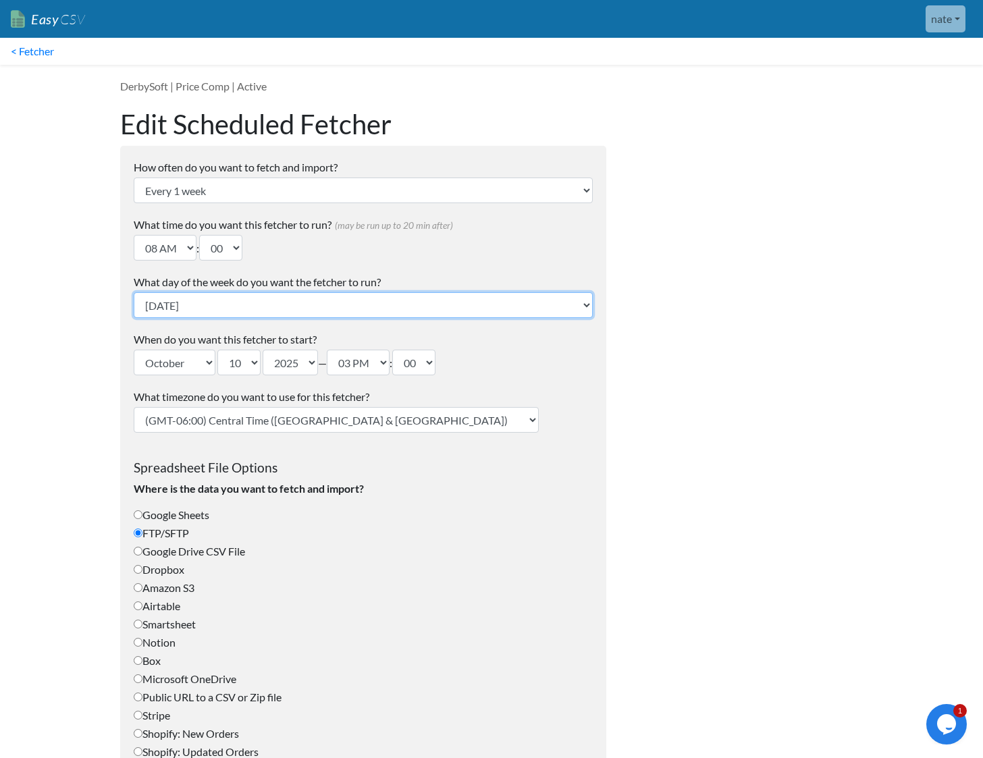
click at [269, 298] on select "Sunday Monday Tuesday Wednesday Thursday Friday Saturday" at bounding box center [363, 305] width 459 height 26
select select "Monday"
click at [134, 292] on select "Sunday Monday Tuesday Wednesday Thursday Friday Saturday" at bounding box center [363, 305] width 459 height 26
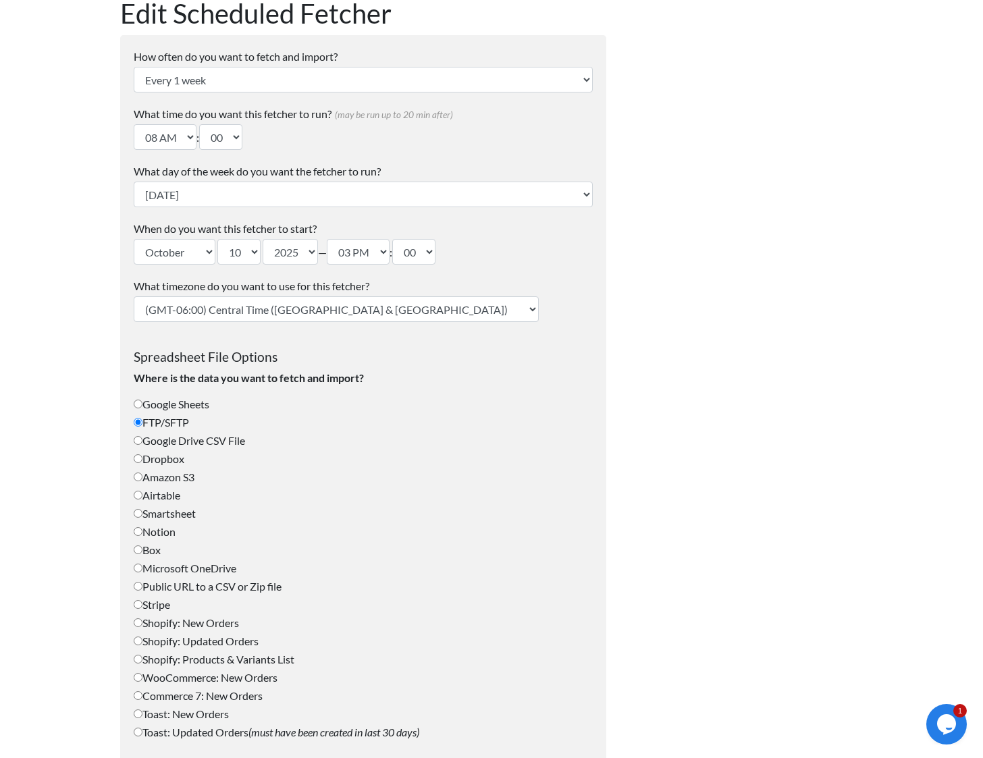
click at [333, 317] on select "(GMT-12:00) International Date Line West (GMT-11:00) American Samoa (GMT-11:00)…" at bounding box center [336, 309] width 405 height 26
select select "Eastern Time (US & Canada)"
click at [134, 296] on select "(GMT-12:00) International Date Line West (GMT-11:00) American Samoa (GMT-11:00)…" at bounding box center [336, 309] width 405 height 26
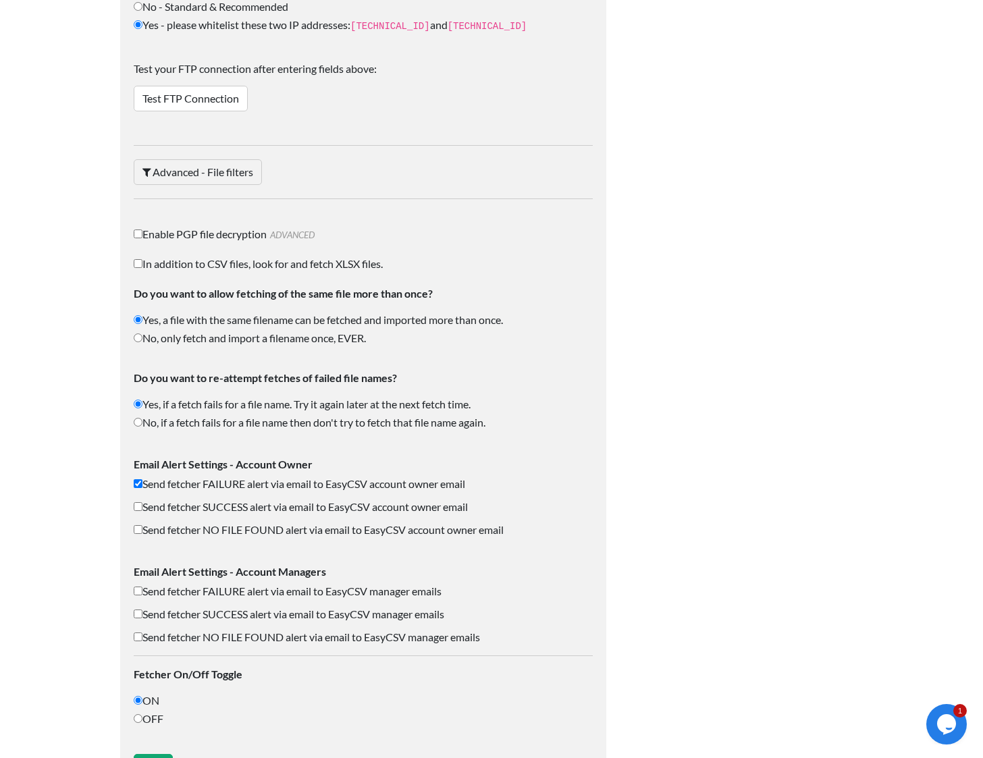
scroll to position [1824, 0]
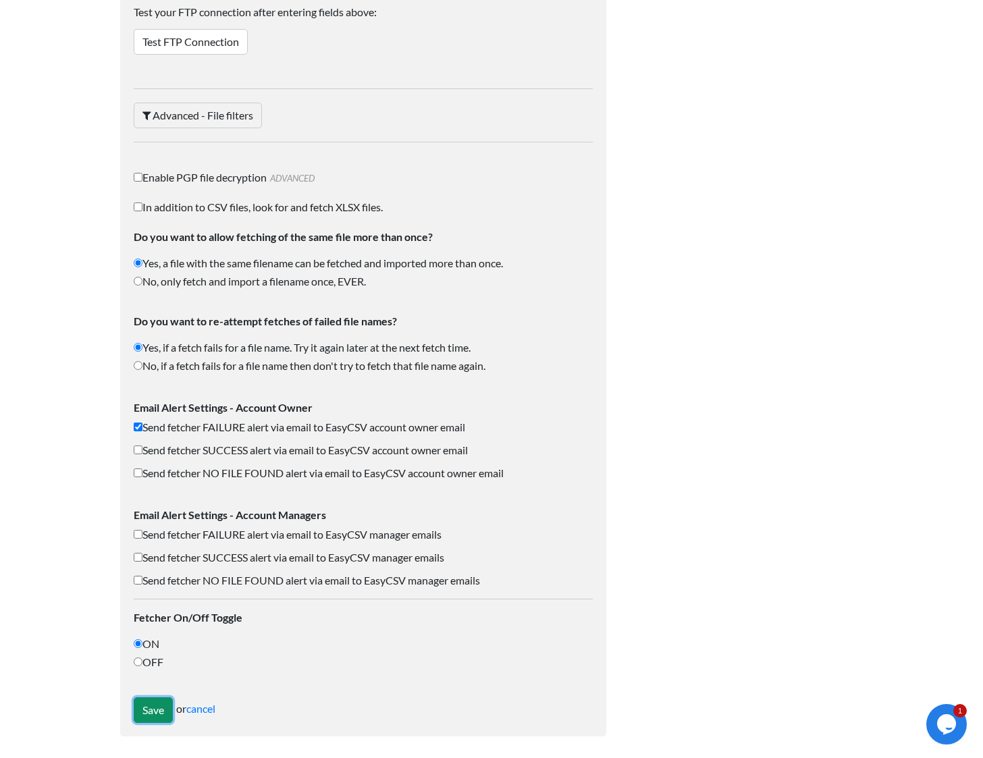
click at [151, 715] on input "Save" at bounding box center [153, 710] width 39 height 26
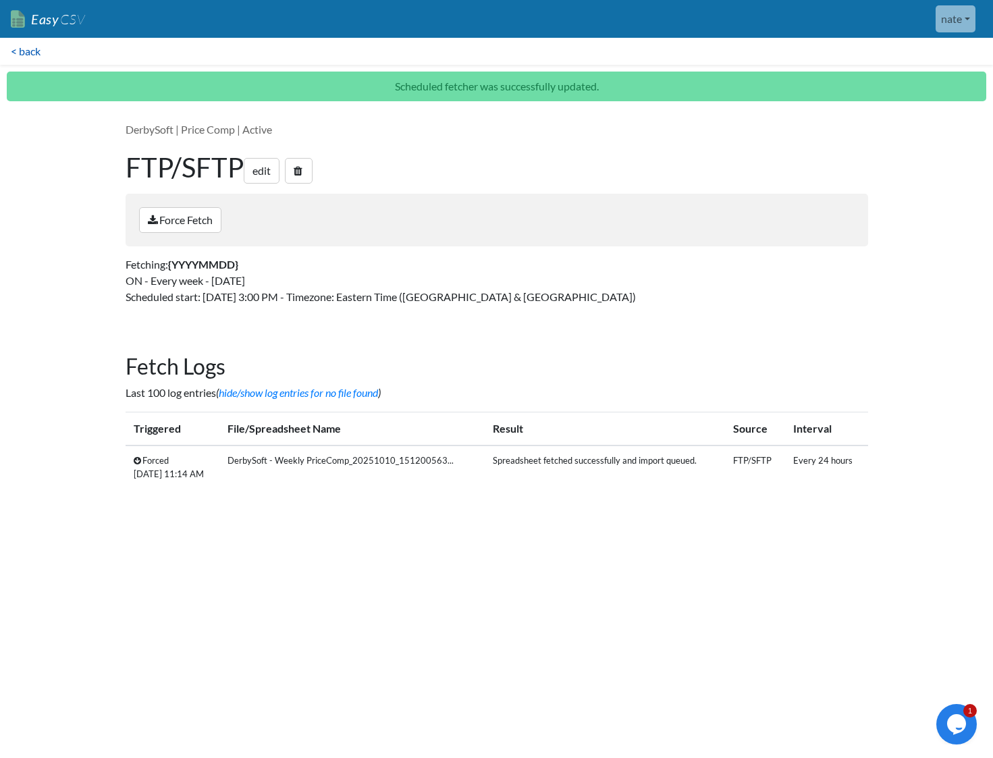
click at [23, 46] on link "< back" at bounding box center [25, 51] width 51 height 27
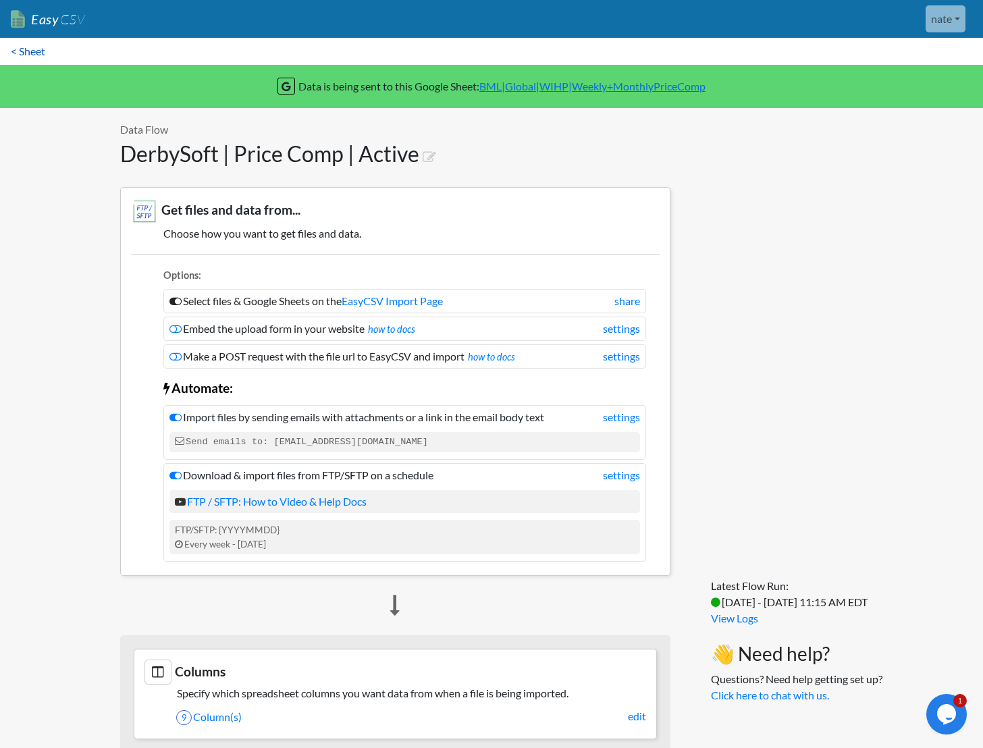
click at [22, 55] on link "< Sheet" at bounding box center [28, 51] width 56 height 27
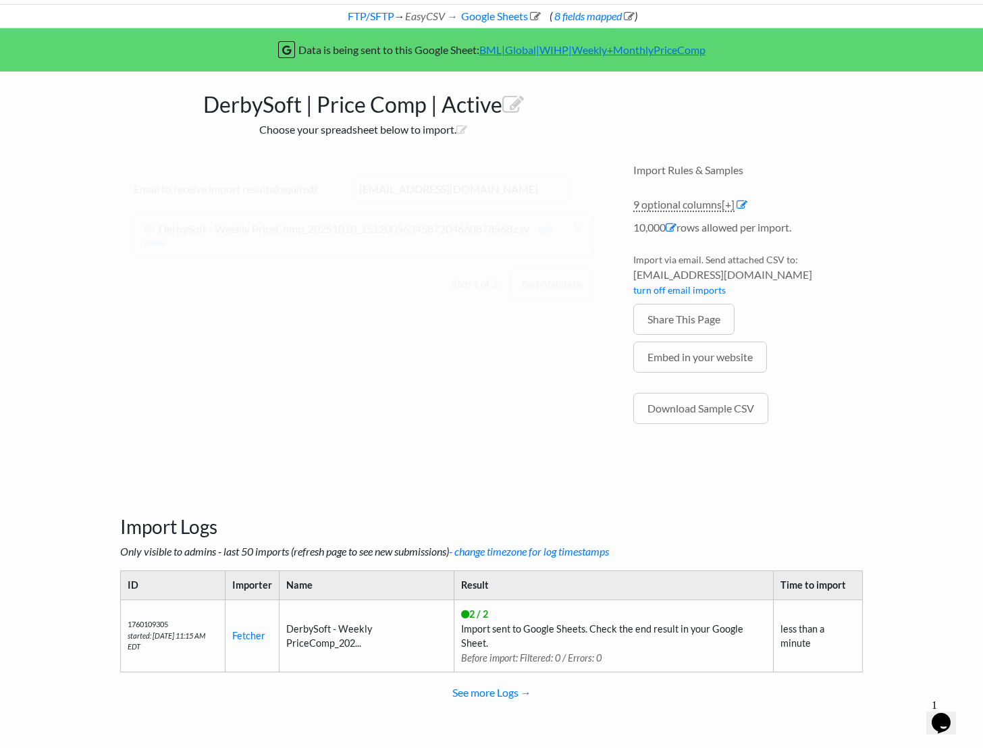
scroll to position [61, 0]
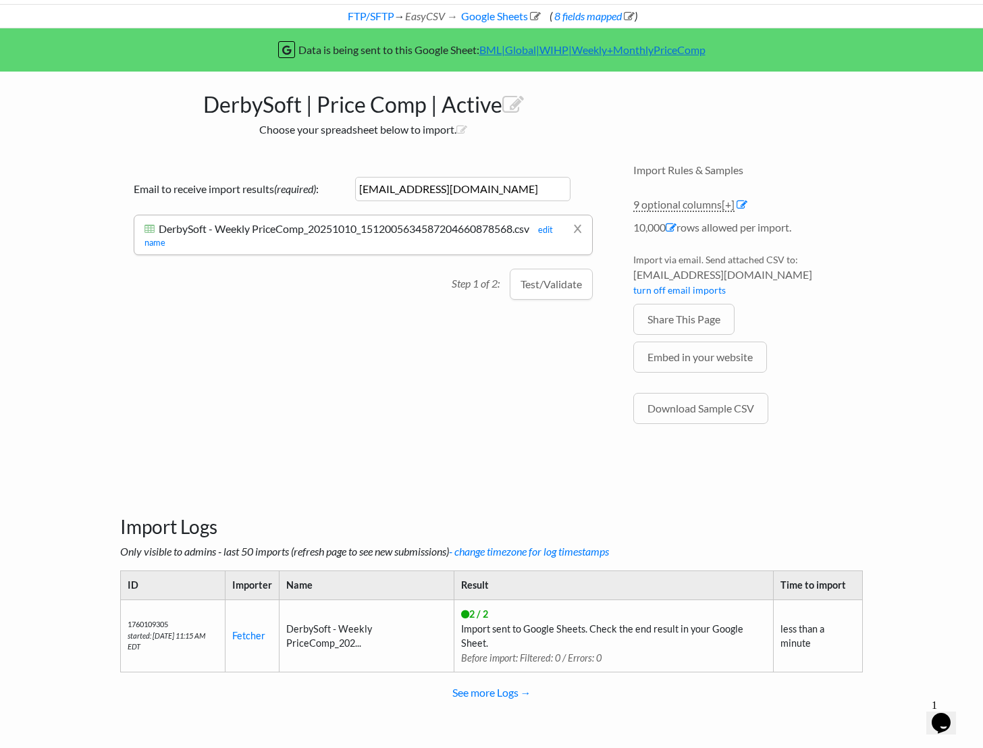
click at [590, 282] on button "Test/Validate" at bounding box center [551, 284] width 83 height 31
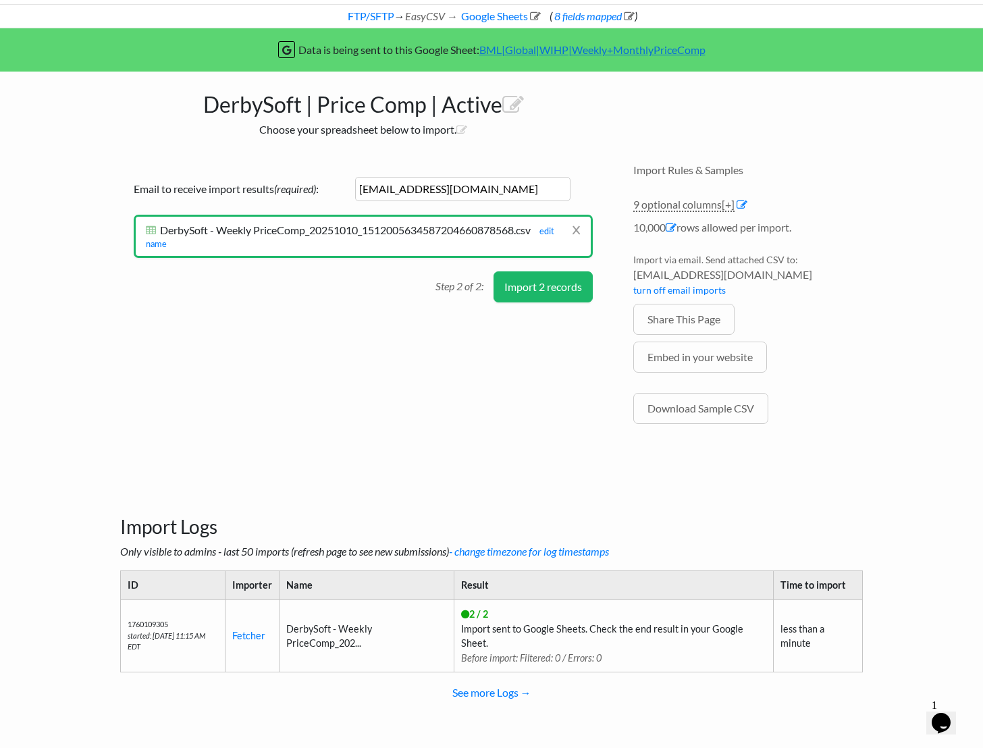
click at [583, 225] on li "x DerbySoft - Weekly PriceComp_20251010_1512005634587204660878568.csv DerbySoft…" at bounding box center [363, 237] width 459 height 44
click at [578, 227] on link "x" at bounding box center [576, 230] width 9 height 26
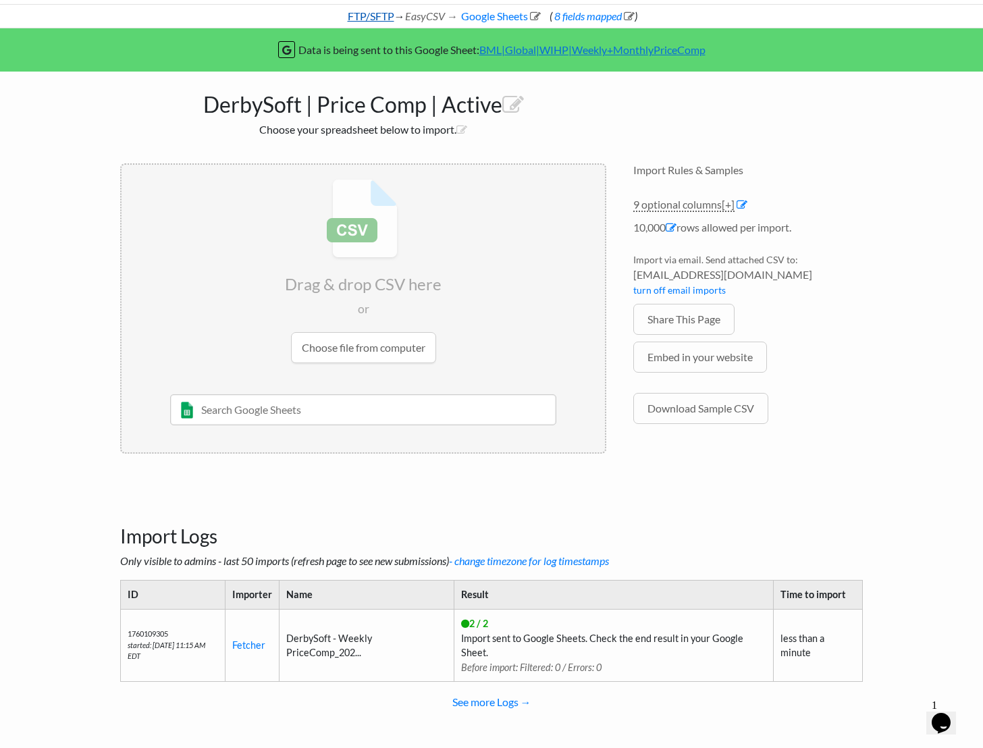
click at [372, 13] on link "FTP/SFTP" at bounding box center [370, 15] width 49 height 13
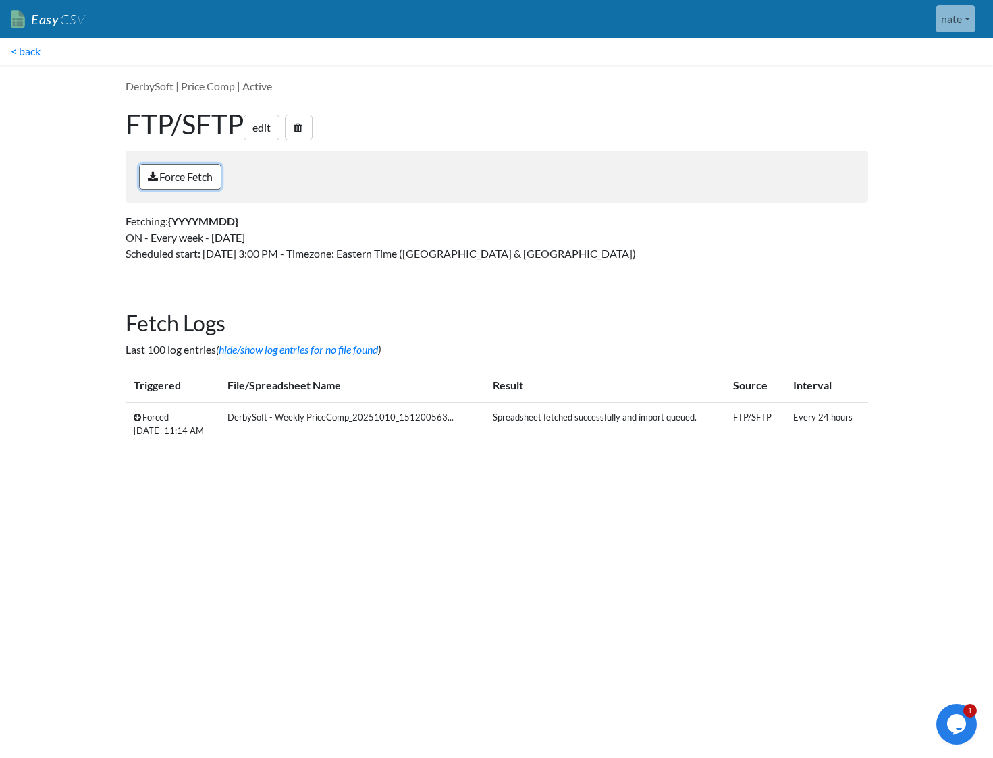
click at [192, 178] on link "Force Fetch" at bounding box center [180, 177] width 82 height 26
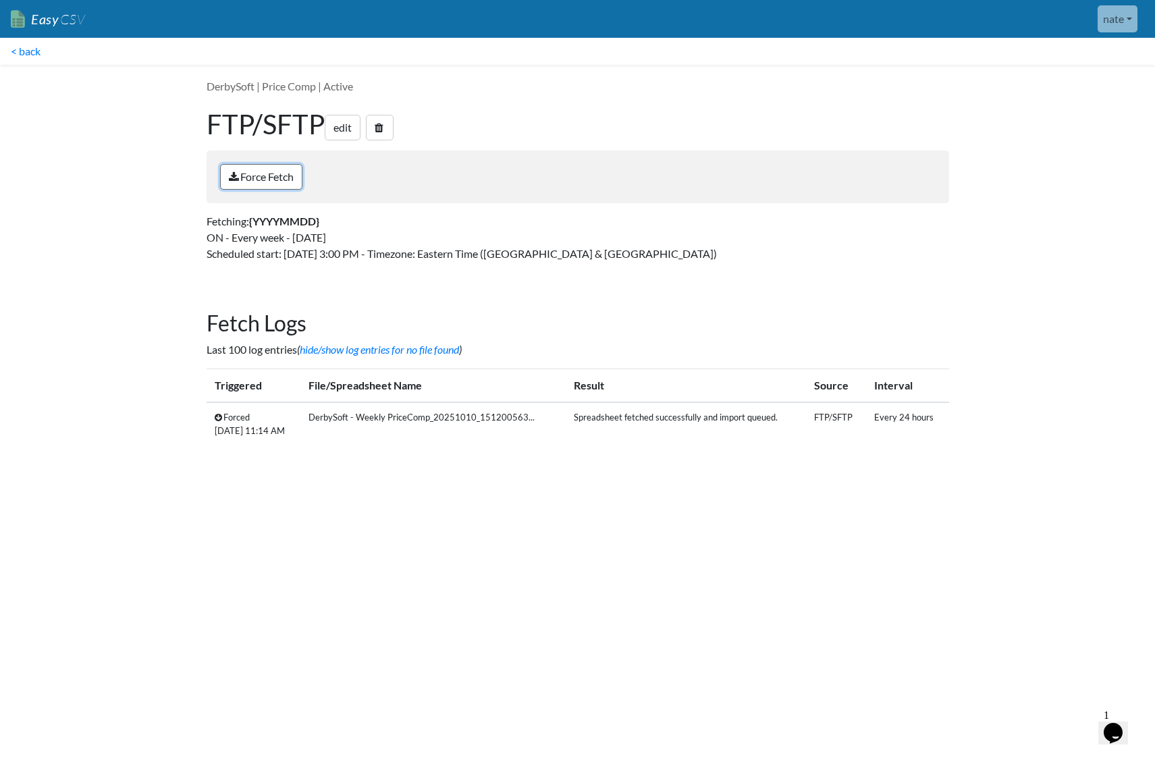
click at [289, 171] on link "Force Fetch" at bounding box center [261, 177] width 82 height 26
click at [1124, 728] on icon "Opens Chat This icon Opens the chat window." at bounding box center [1113, 733] width 22 height 22
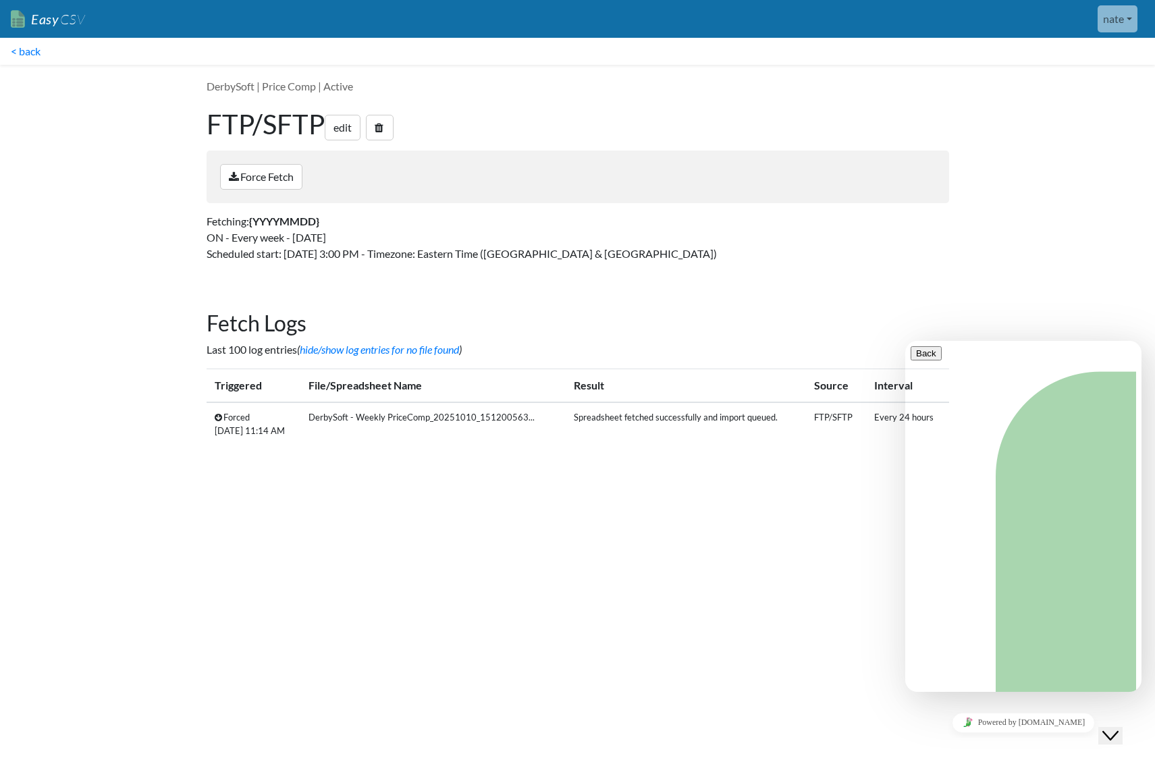
click at [933, 360] on button "Back" at bounding box center [926, 353] width 31 height 14
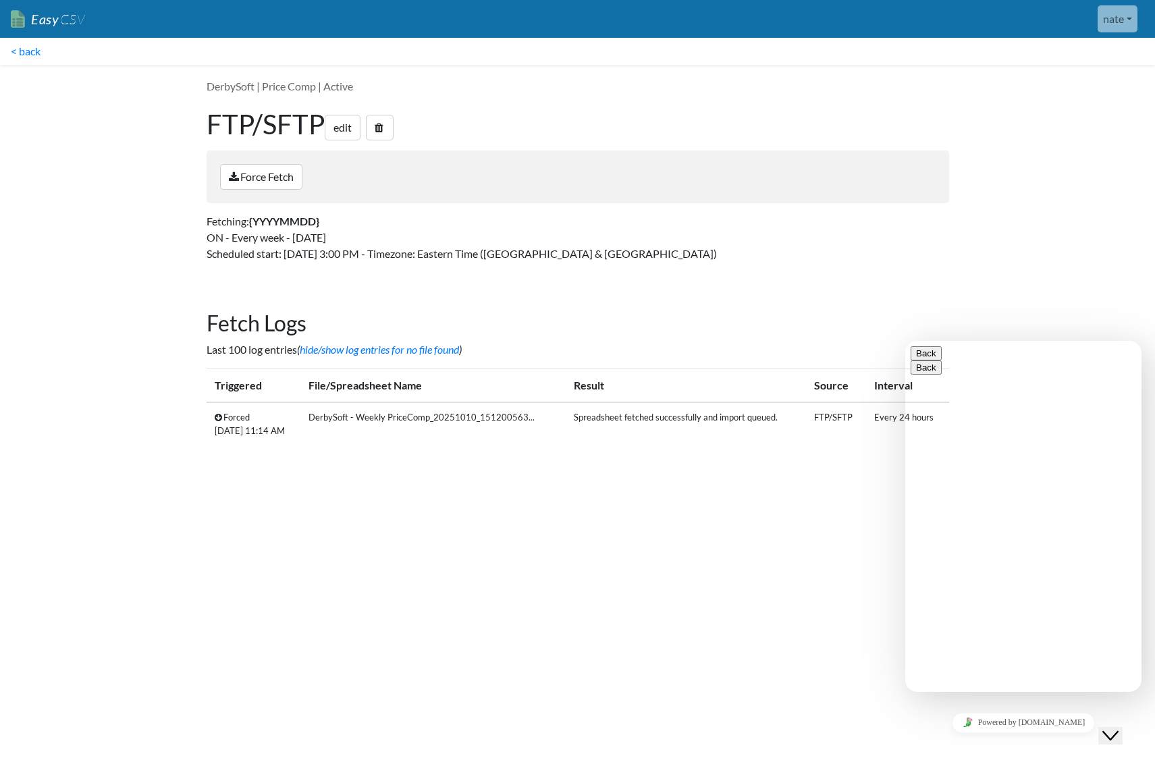
click at [919, 358] on button "Back" at bounding box center [926, 353] width 31 height 14
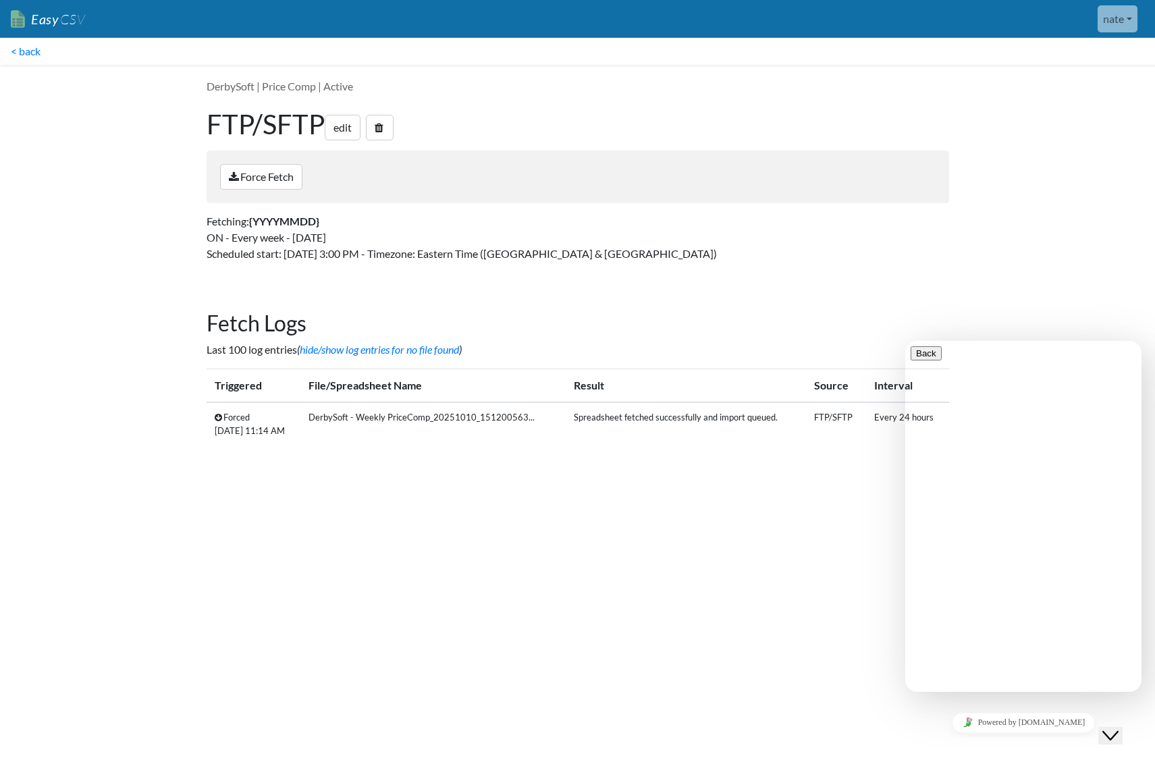
click at [1112, 733] on button "Close Chat This icon closes the chat window." at bounding box center [1110, 736] width 24 height 18
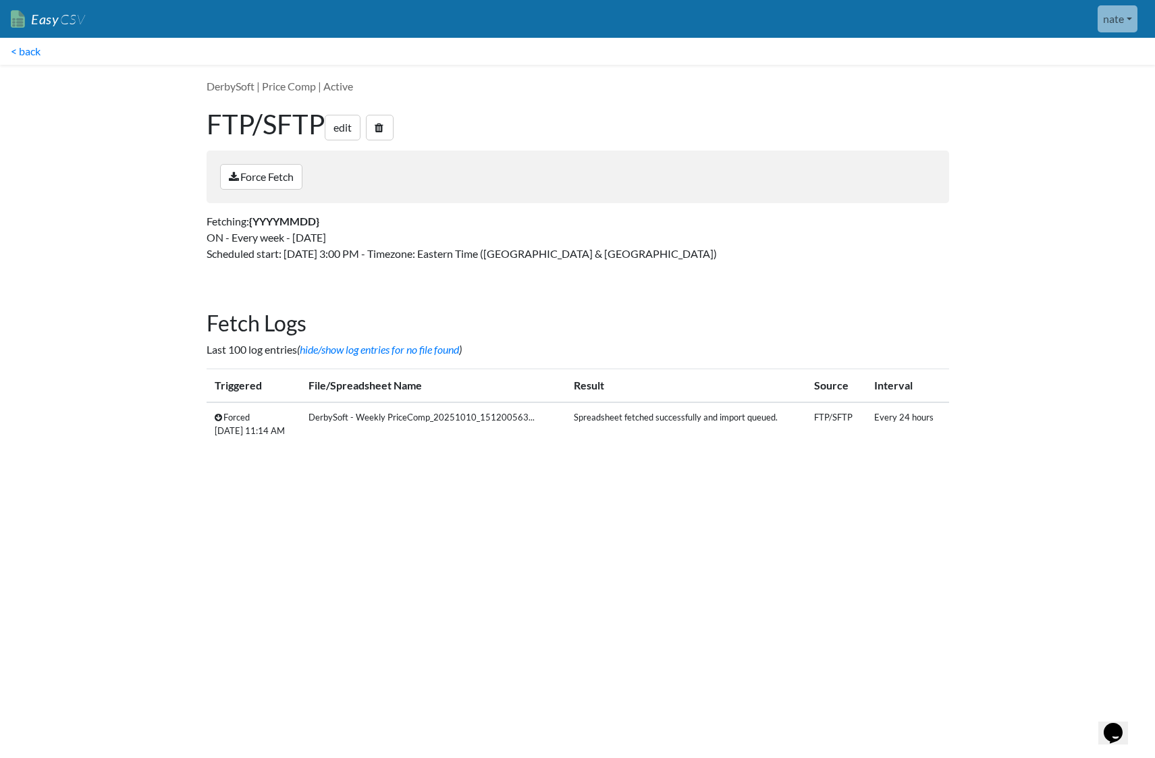
click at [641, 481] on html "Easy CSV nate Brightly Media Labs All Flows All CSV Generators Business & Plan …" at bounding box center [577, 240] width 1155 height 481
